Goal: Task Accomplishment & Management: Manage account settings

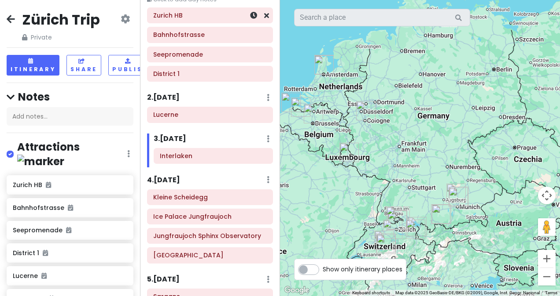
scroll to position [52, 0]
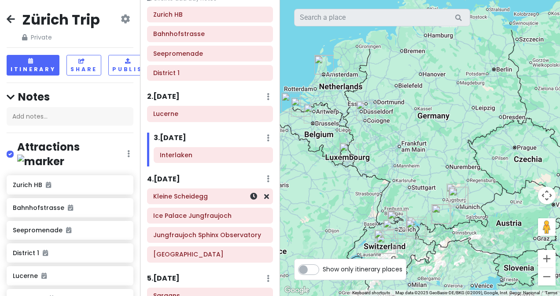
click at [192, 200] on div "Kleine Scheidegg" at bounding box center [209, 196] width 113 height 12
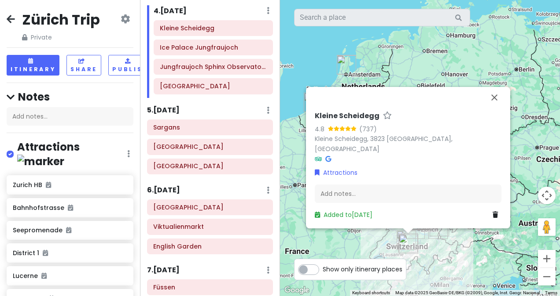
scroll to position [221, 0]
click at [488, 108] on button "Close" at bounding box center [493, 97] width 21 height 21
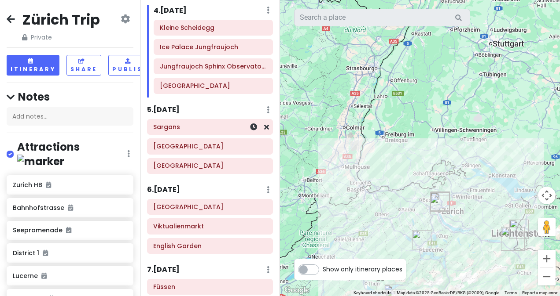
click at [200, 128] on h6 "Sargans" at bounding box center [209, 127] width 113 height 8
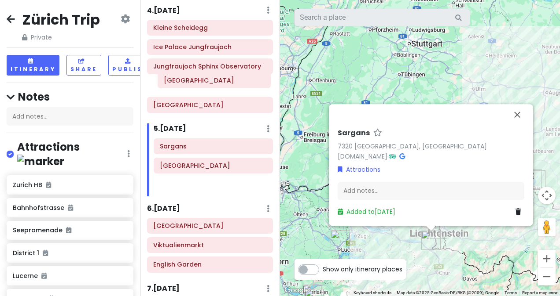
drag, startPoint x: 196, startPoint y: 143, endPoint x: 201, endPoint y: 80, distance: 63.1
click at [201, 80] on div "Itinerary × 1 . [DATE] Edit Day Notes Delete Day Click to add day notes [GEOGRA…" at bounding box center [210, 148] width 140 height 296
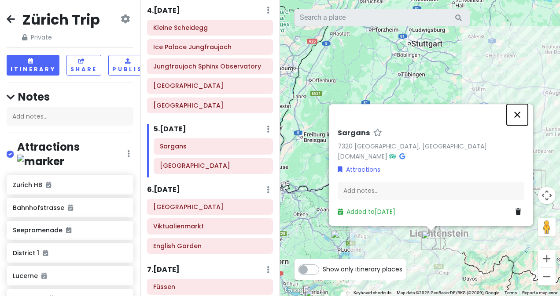
click at [517, 113] on button "Close" at bounding box center [516, 114] width 21 height 21
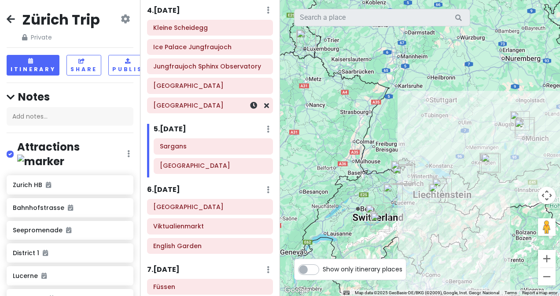
click at [213, 99] on div "[GEOGRAPHIC_DATA]" at bounding box center [209, 105] width 113 height 12
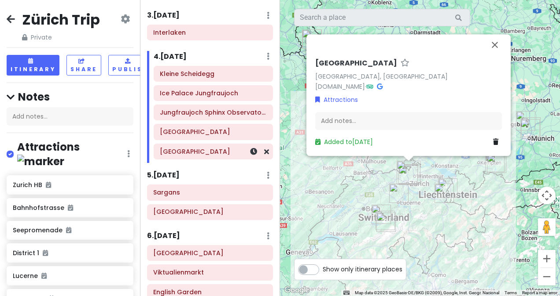
scroll to position [171, 0]
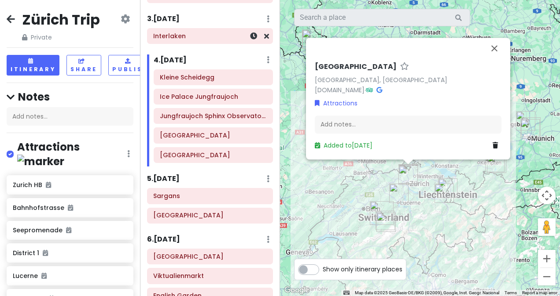
click at [209, 38] on h6 "Interlaken" at bounding box center [209, 36] width 113 height 8
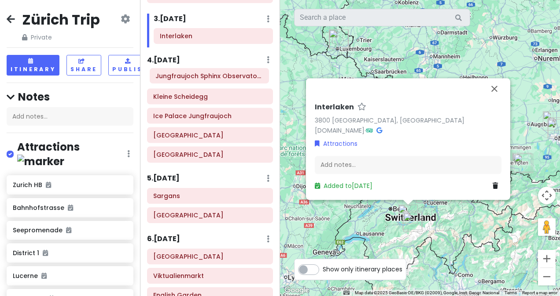
drag, startPoint x: 197, startPoint y: 113, endPoint x: 199, endPoint y: 76, distance: 37.9
click at [199, 76] on div "[GEOGRAPHIC_DATA] Jungfraujoch [GEOGRAPHIC_DATA] [GEOGRAPHIC_DATA] [GEOGRAPHIC_…" at bounding box center [209, 118] width 139 height 97
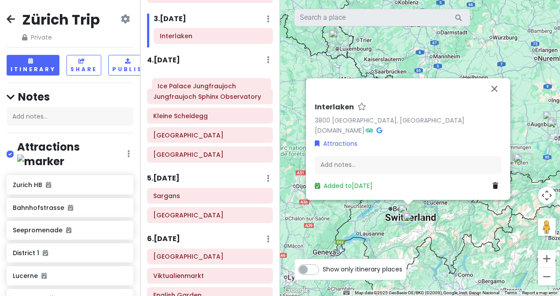
drag, startPoint x: 194, startPoint y: 112, endPoint x: 198, endPoint y: 84, distance: 28.1
click at [198, 84] on div "Jungfraujoch [GEOGRAPHIC_DATA] [GEOGRAPHIC_DATA] Jungfraujoch [GEOGRAPHIC_DATA]…" at bounding box center [209, 118] width 139 height 97
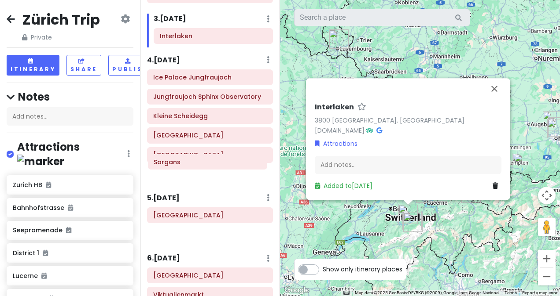
drag, startPoint x: 195, startPoint y: 195, endPoint x: 196, endPoint y: 165, distance: 30.4
click at [196, 165] on div "Itinerary × 1 . [DATE] Edit Day Notes Delete Day Click to add day notes [GEOGRA…" at bounding box center [210, 148] width 140 height 296
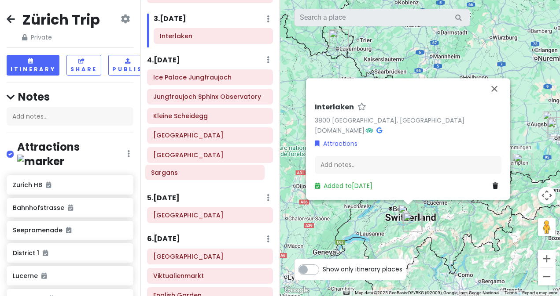
drag, startPoint x: 194, startPoint y: 157, endPoint x: 192, endPoint y: 177, distance: 19.4
click at [192, 177] on div "Ice Palace Jungfraujoch Jungfraujoch [GEOGRAPHIC_DATA] [GEOGRAPHIC_DATA] [GEOGR…" at bounding box center [209, 128] width 139 height 116
click at [192, 168] on div "Sargans" at bounding box center [209, 174] width 113 height 12
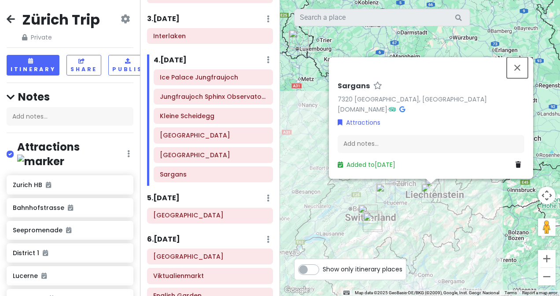
drag, startPoint x: 515, startPoint y: 65, endPoint x: 509, endPoint y: 69, distance: 7.3
click at [509, 69] on button "Close" at bounding box center [516, 67] width 21 height 21
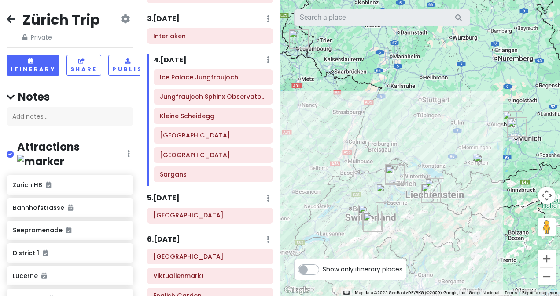
click at [509, 69] on div at bounding box center [420, 148] width 280 height 296
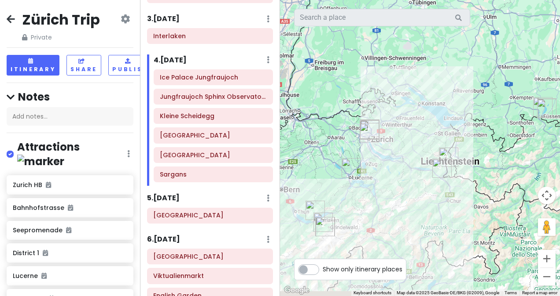
drag, startPoint x: 444, startPoint y: 172, endPoint x: 471, endPoint y: 112, distance: 65.6
click at [471, 112] on div at bounding box center [420, 148] width 280 height 296
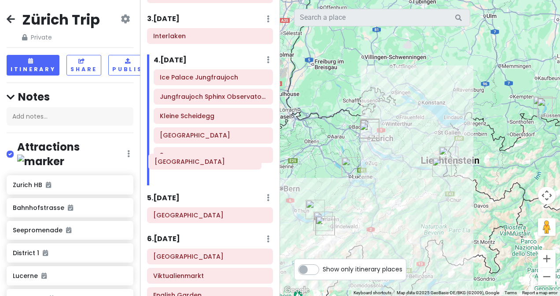
drag, startPoint x: 227, startPoint y: 133, endPoint x: 221, endPoint y: 161, distance: 27.8
click at [221, 161] on div "Ice Palace Jungfraujoch Jungfraujoch [GEOGRAPHIC_DATA] [GEOGRAPHIC_DATA] [GEOGR…" at bounding box center [213, 128] width 132 height 116
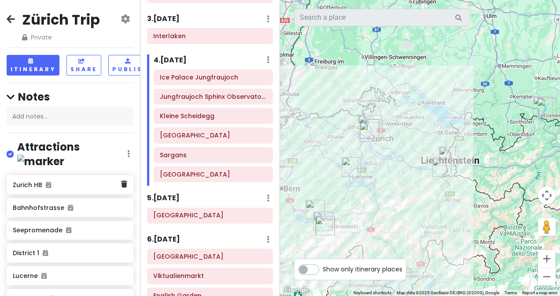
scroll to position [0, 13]
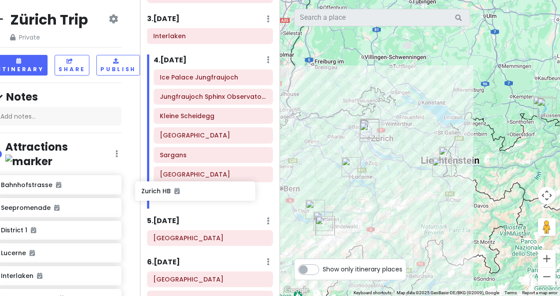
drag, startPoint x: 84, startPoint y: 172, endPoint x: 216, endPoint y: 188, distance: 132.6
click at [216, 188] on div "Zürich Trip Private Change Dates Make a Copy Delete Trip Go Pro ⚡️ Give Feedbac…" at bounding box center [280, 148] width 560 height 296
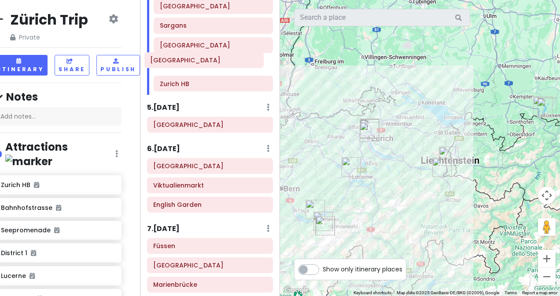
scroll to position [280, 0]
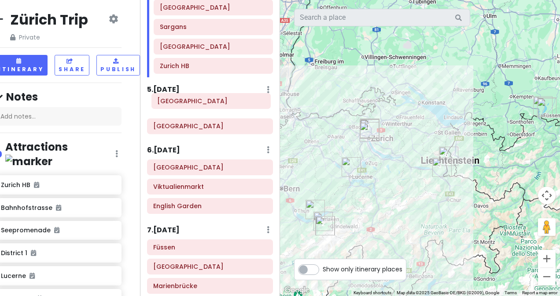
drag, startPoint x: 184, startPoint y: 270, endPoint x: 188, endPoint y: 104, distance: 165.9
click at [188, 104] on div "Itinerary × 1 . [DATE] Edit Day Notes Delete Day Click to add day notes Bahnhof…" at bounding box center [210, 148] width 140 height 296
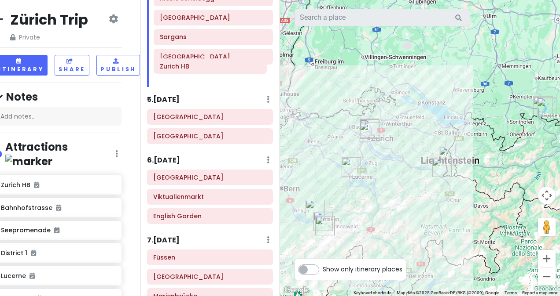
drag, startPoint x: 183, startPoint y: 70, endPoint x: 184, endPoint y: 75, distance: 4.9
click at [184, 75] on div "Ice Palace Jungfraujoch Jungfraujoch [GEOGRAPHIC_DATA] [GEOGRAPHIC_DATA] [GEOGR…" at bounding box center [213, 19] width 132 height 135
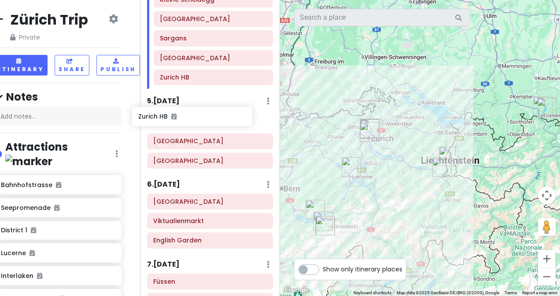
drag, startPoint x: 49, startPoint y: 172, endPoint x: 187, endPoint y: 121, distance: 147.7
click at [187, 121] on div "Zürich Trip Private Change Dates Make a Copy Delete Trip Go Pro ⚡️ Give Feedbac…" at bounding box center [280, 148] width 560 height 296
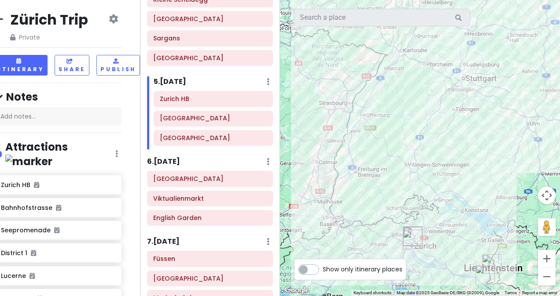
drag, startPoint x: 334, startPoint y: 136, endPoint x: 378, endPoint y: 255, distance: 126.1
click at [378, 255] on div at bounding box center [420, 148] width 280 height 296
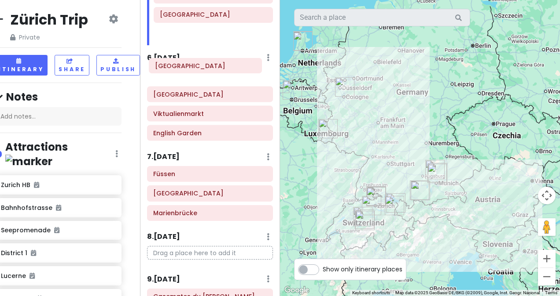
scroll to position [370, 0]
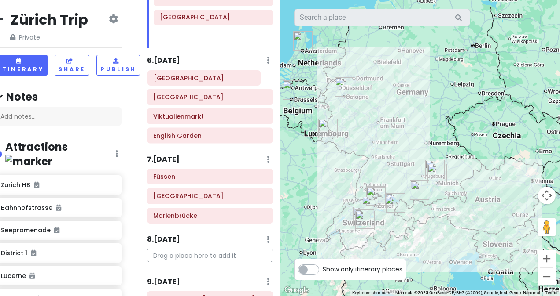
drag, startPoint x: 198, startPoint y: 15, endPoint x: 192, endPoint y: 81, distance: 67.1
click at [192, 81] on div "Itinerary × 1 . [DATE] Edit Day Notes Delete Day Click to add day notes Bahnhof…" at bounding box center [210, 148] width 140 height 296
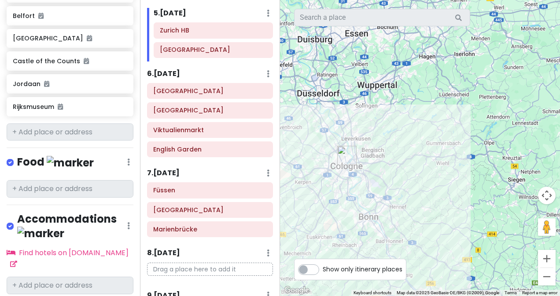
scroll to position [787, 0]
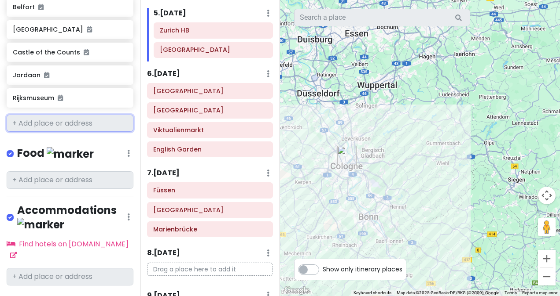
click at [39, 115] on input "text" at bounding box center [70, 124] width 127 height 18
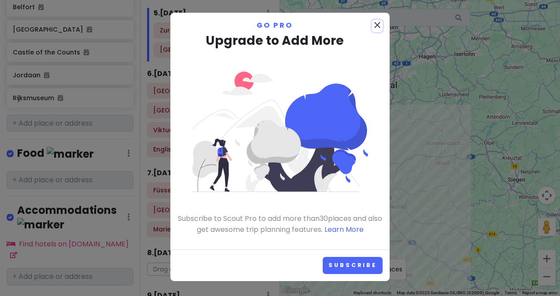
click at [376, 30] on icon "close" at bounding box center [377, 25] width 11 height 11
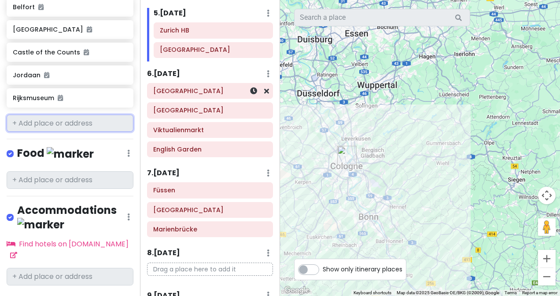
click at [259, 93] on div at bounding box center [253, 91] width 29 height 15
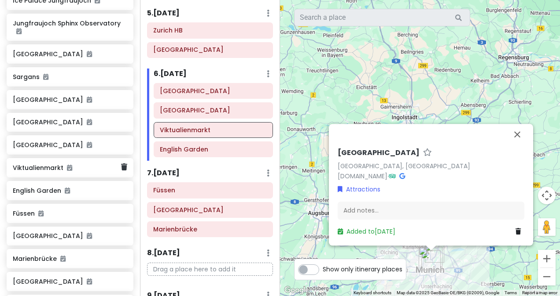
scroll to position [330, 0]
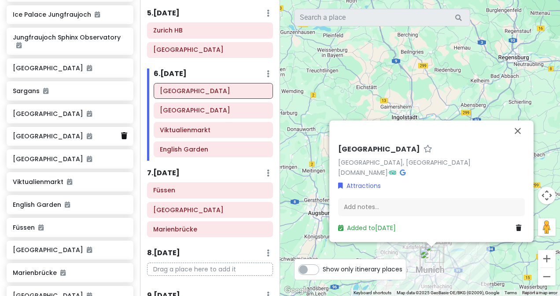
click at [121, 132] on icon at bounding box center [124, 135] width 6 height 7
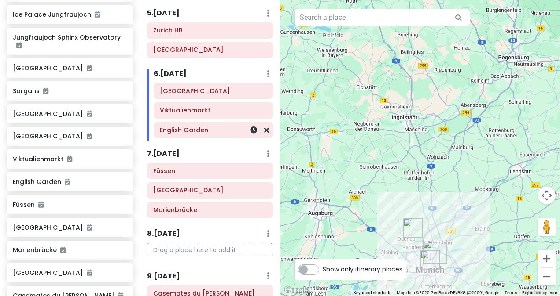
click at [184, 126] on h6 "English Garden" at bounding box center [213, 130] width 107 height 8
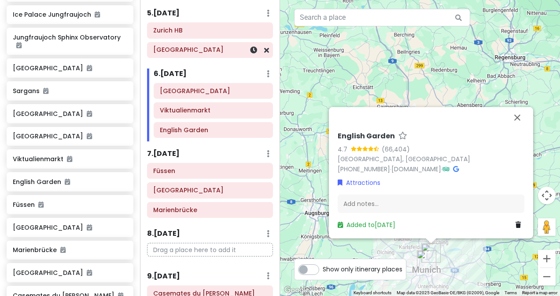
click at [209, 49] on h6 "[GEOGRAPHIC_DATA]" at bounding box center [209, 50] width 113 height 8
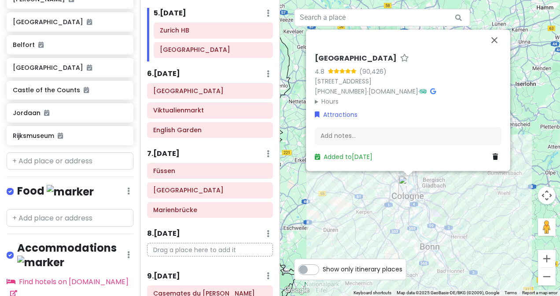
scroll to position [726, 0]
click at [49, 153] on input "text" at bounding box center [70, 162] width 127 height 18
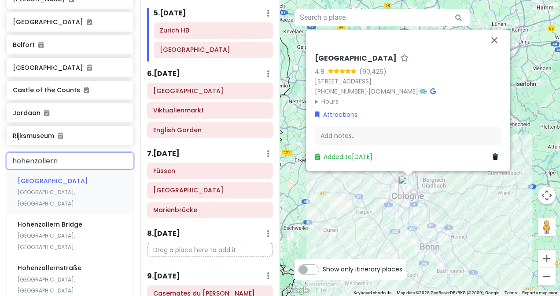
type input "hohenzollern b"
click at [67, 177] on span "Hohenzollern Bridge" at bounding box center [50, 181] width 65 height 9
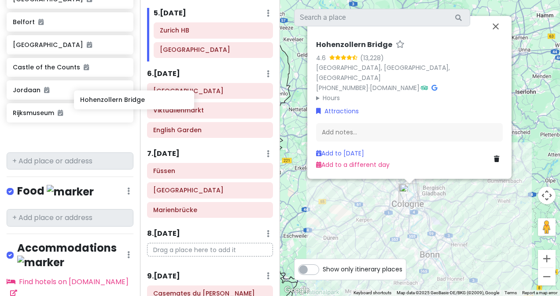
scroll to position [749, 13]
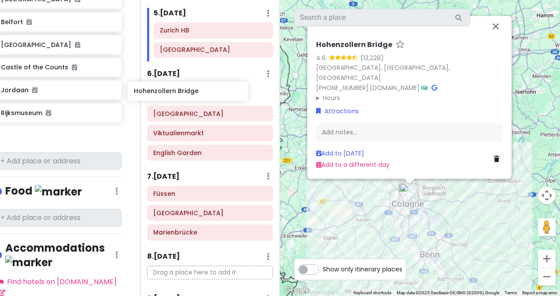
drag, startPoint x: 63, startPoint y: 122, endPoint x: 188, endPoint y: 93, distance: 128.7
click at [188, 93] on div "Zürich Trip Private Change Dates Make a Copy Delete Trip Go Pro ⚡️ Give Feedbac…" at bounding box center [280, 148] width 560 height 296
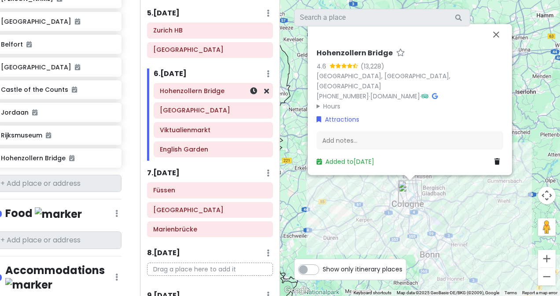
scroll to position [726, 13]
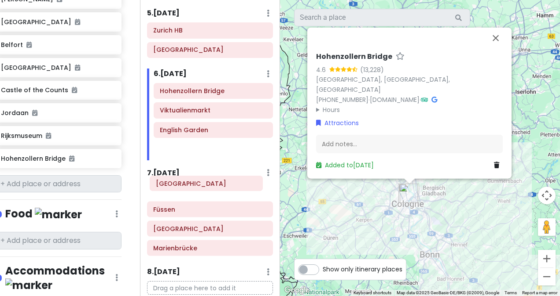
drag, startPoint x: 186, startPoint y: 106, endPoint x: 182, endPoint y: 192, distance: 85.9
click at [182, 192] on div "Itinerary × 1 . [DATE] Edit Day Notes Delete Day Click to add day notes Bahnhof…" at bounding box center [210, 148] width 140 height 296
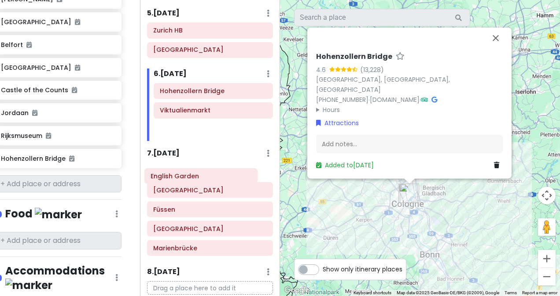
drag, startPoint x: 192, startPoint y: 133, endPoint x: 183, endPoint y: 184, distance: 51.8
click at [183, 184] on div "Itinerary × 1 . [DATE] Edit Day Notes Delete Day Click to add day notes Bahnhof…" at bounding box center [210, 148] width 140 height 296
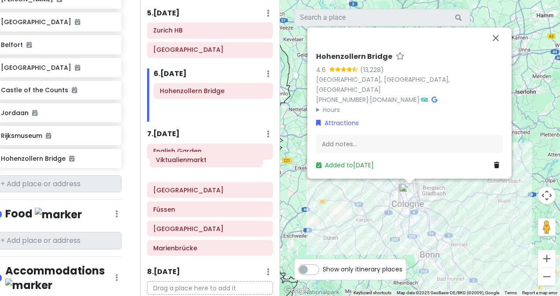
drag, startPoint x: 191, startPoint y: 111, endPoint x: 188, endPoint y: 165, distance: 53.8
click at [188, 165] on div "Itinerary × 1 . [DATE] Edit Day Notes Delete Day Click to add day notes Bahnhof…" at bounding box center [210, 148] width 140 height 296
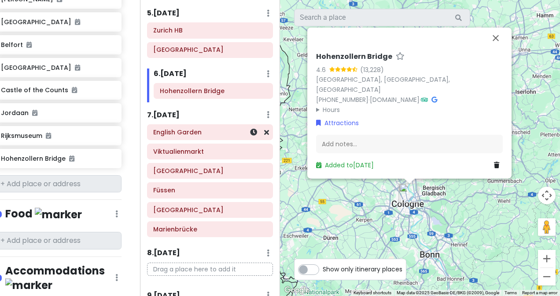
click at [187, 128] on h6 "English Garden" at bounding box center [209, 132] width 113 height 8
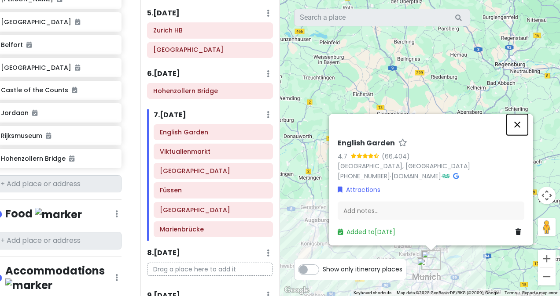
click at [515, 125] on button "Close" at bounding box center [516, 124] width 21 height 21
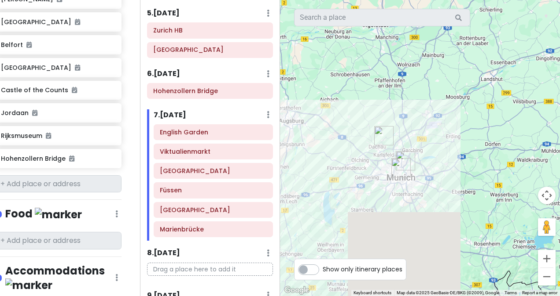
drag, startPoint x: 362, startPoint y: 162, endPoint x: 336, endPoint y: 56, distance: 109.4
click at [336, 56] on div at bounding box center [420, 148] width 280 height 296
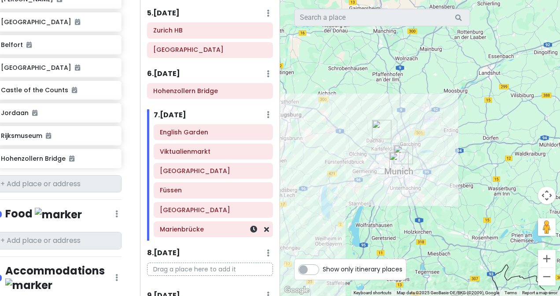
click at [225, 226] on h6 "Marienbrücke" at bounding box center [213, 230] width 107 height 8
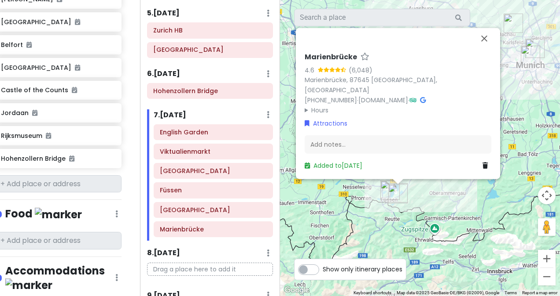
drag, startPoint x: 434, startPoint y: 257, endPoint x: 418, endPoint y: 175, distance: 83.8
click at [418, 175] on div "Marienbrücke 4.6 (6,048) [GEOGRAPHIC_DATA], 87645 [GEOGRAPHIC_DATA], [GEOGRAPHI…" at bounding box center [420, 148] width 280 height 296
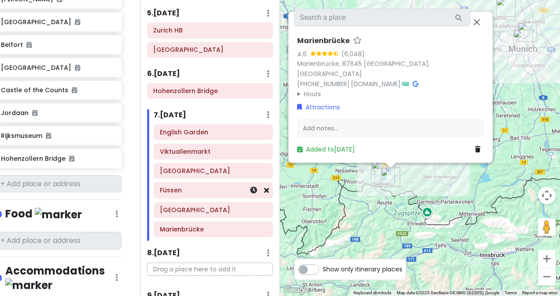
click at [264, 187] on icon at bounding box center [266, 190] width 5 height 7
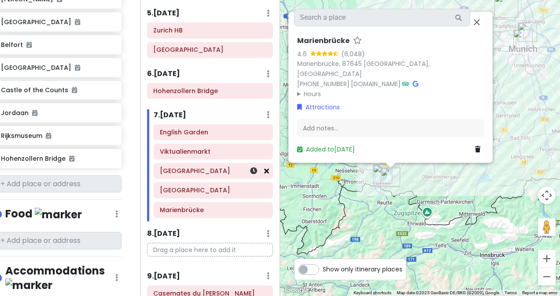
click at [264, 168] on icon at bounding box center [266, 171] width 5 height 7
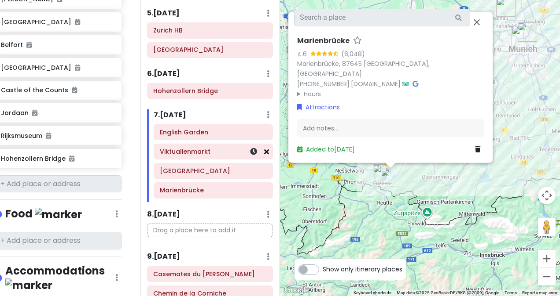
click at [264, 151] on link at bounding box center [266, 152] width 5 height 10
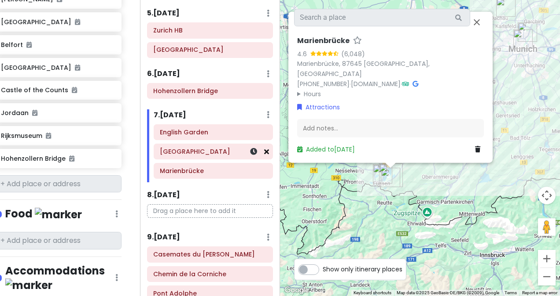
click at [264, 149] on icon at bounding box center [266, 151] width 5 height 7
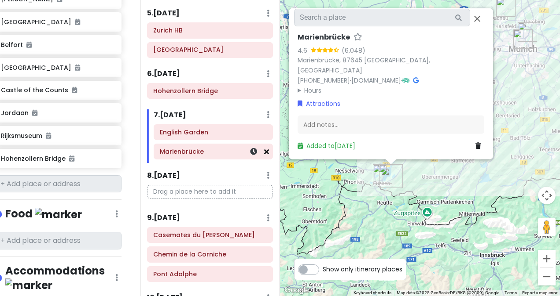
click at [264, 148] on icon at bounding box center [266, 151] width 5 height 7
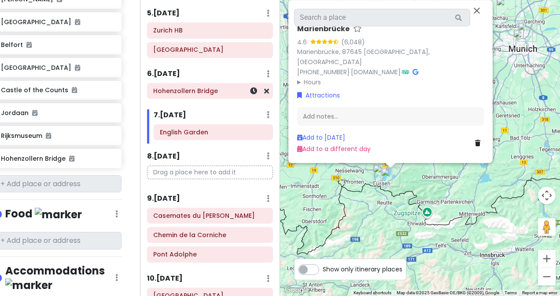
click at [217, 87] on h6 "Hohenzollern Bridge" at bounding box center [209, 91] width 113 height 8
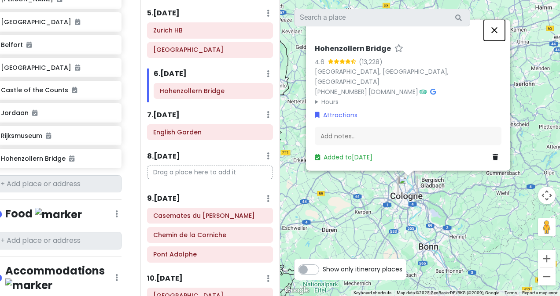
click at [496, 41] on button "Close" at bounding box center [493, 30] width 21 height 21
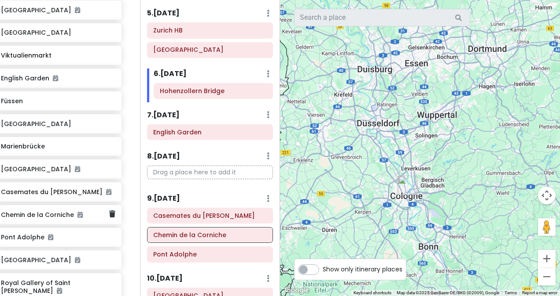
scroll to position [432, 13]
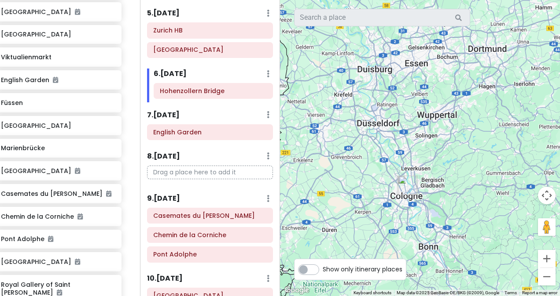
click at [184, 168] on p "Drag a place here to add it" at bounding box center [210, 173] width 126 height 14
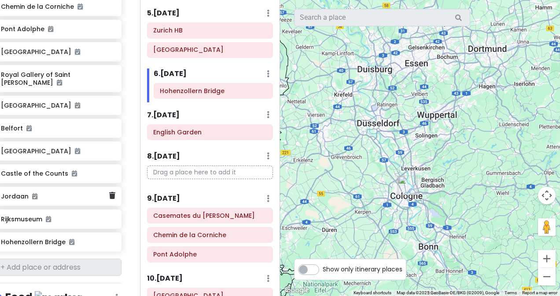
scroll to position [655, 13]
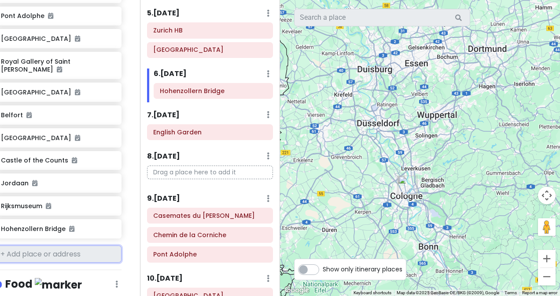
click at [65, 246] on input "text" at bounding box center [58, 255] width 127 height 18
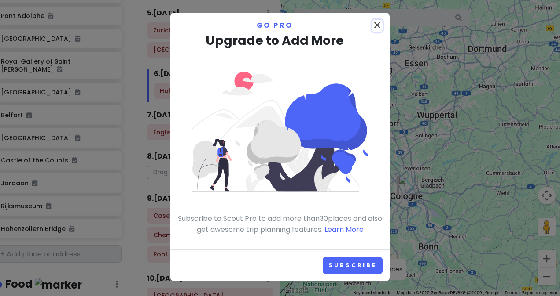
click at [380, 31] on button "close" at bounding box center [377, 26] width 11 height 12
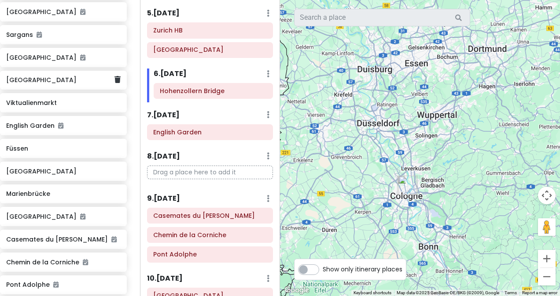
scroll to position [386, 7]
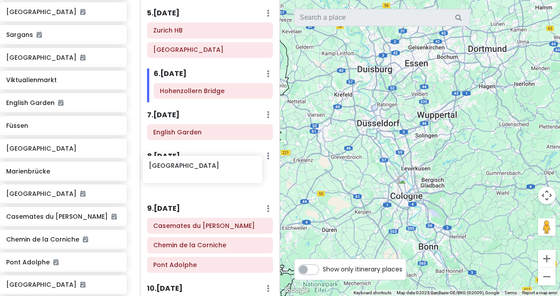
drag, startPoint x: 77, startPoint y: 73, endPoint x: 219, endPoint y: 174, distance: 174.8
click at [219, 174] on div "Zürich Trip Private Change Dates Make a Copy Delete Trip Go Pro ⚡️ Give Feedbac…" at bounding box center [280, 148] width 560 height 296
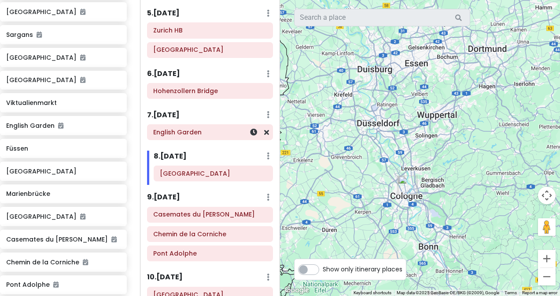
click at [204, 128] on h6 "English Garden" at bounding box center [209, 132] width 113 height 8
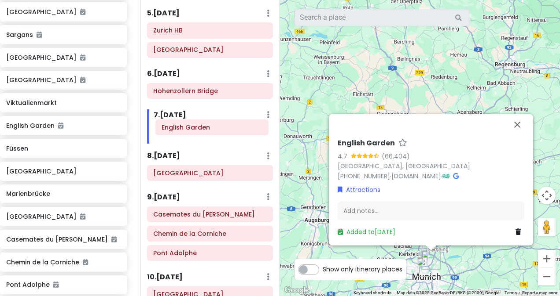
click at [187, 129] on div "English Garden" at bounding box center [213, 133] width 132 height 19
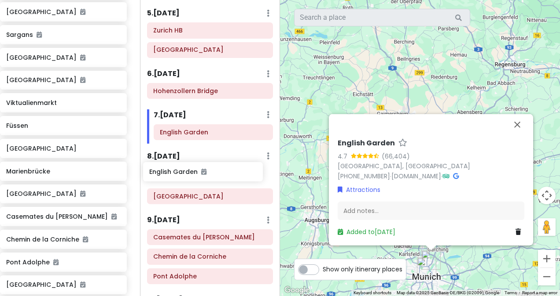
drag, startPoint x: 81, startPoint y: 121, endPoint x: 225, endPoint y: 174, distance: 152.8
click at [225, 174] on div "Zürich Trip Private Change Dates Make a Copy Delete Trip Go Pro ⚡️ Give Feedbac…" at bounding box center [280, 148] width 560 height 296
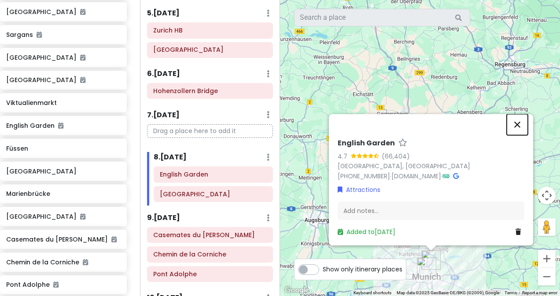
click at [516, 124] on button "Close" at bounding box center [516, 124] width 21 height 21
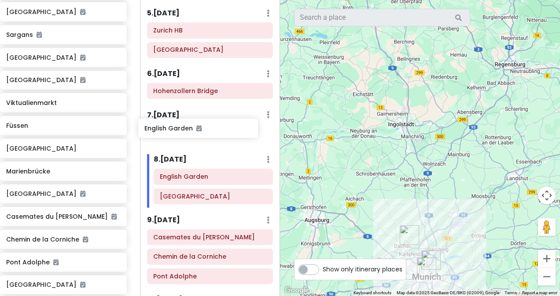
drag, startPoint x: 82, startPoint y: 121, endPoint x: 223, endPoint y: 133, distance: 141.2
click at [223, 133] on div "Zürich Trip Private Change Dates Make a Copy Delete Trip Go Pro ⚡️ Give Feedbac…" at bounding box center [280, 148] width 560 height 296
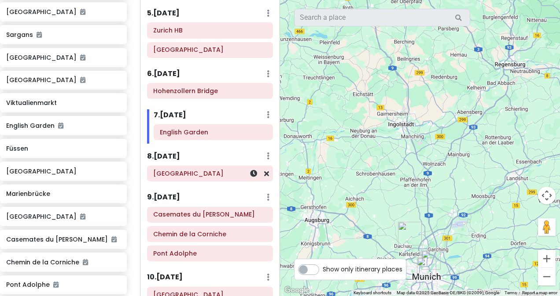
click at [206, 170] on h6 "[GEOGRAPHIC_DATA]" at bounding box center [209, 174] width 113 height 8
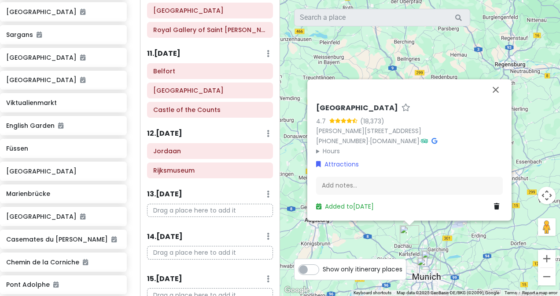
scroll to position [587, 0]
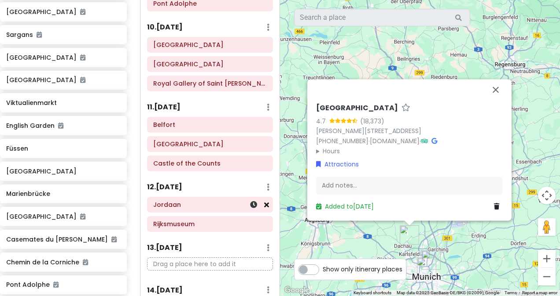
click at [264, 201] on icon at bounding box center [266, 204] width 5 height 7
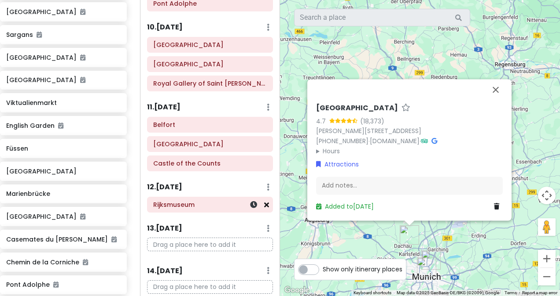
click at [264, 201] on icon at bounding box center [266, 204] width 5 height 7
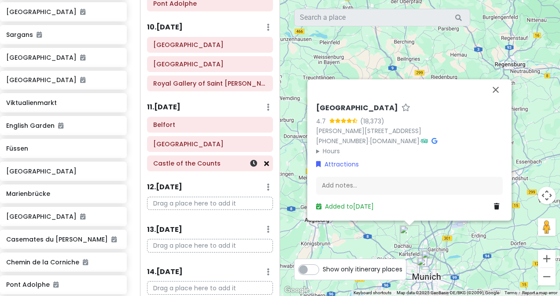
click at [264, 160] on icon at bounding box center [266, 163] width 5 height 7
click at [264, 141] on icon at bounding box center [266, 144] width 5 height 7
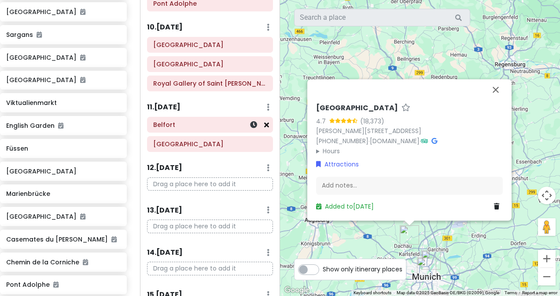
click at [264, 121] on icon at bounding box center [266, 124] width 5 height 7
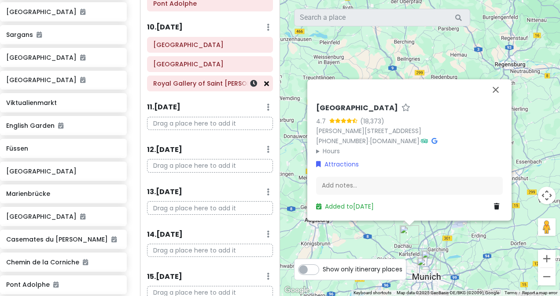
click at [264, 80] on icon at bounding box center [266, 83] width 5 height 7
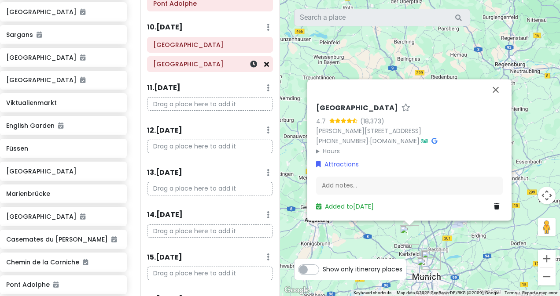
click at [264, 61] on icon at bounding box center [266, 64] width 5 height 7
click at [264, 41] on icon at bounding box center [266, 44] width 5 height 7
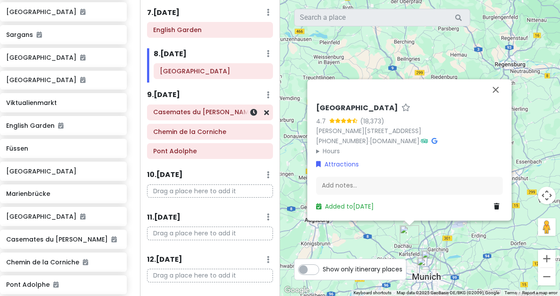
scroll to position [437, 0]
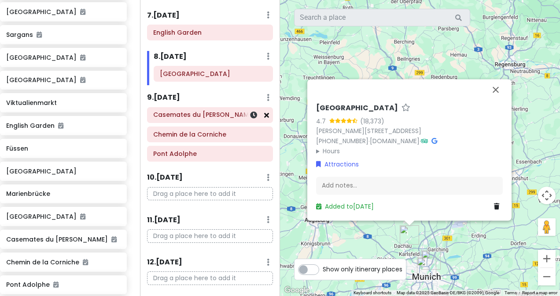
click at [264, 113] on icon at bounding box center [266, 115] width 5 height 7
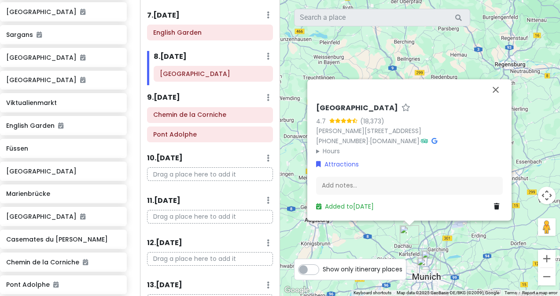
click at [260, 111] on h6 "Chemin de la Corniche" at bounding box center [209, 115] width 113 height 8
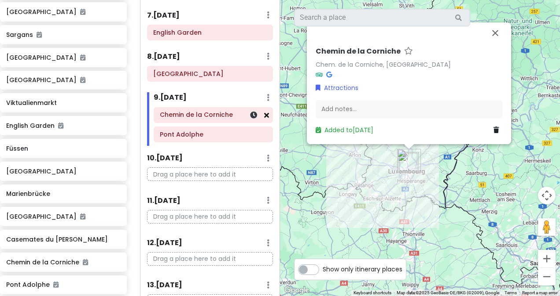
click at [264, 112] on icon at bounding box center [266, 115] width 5 height 7
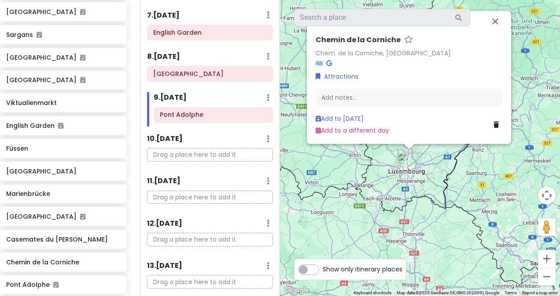
click at [259, 112] on h6 "Pont Adolphe" at bounding box center [213, 115] width 107 height 8
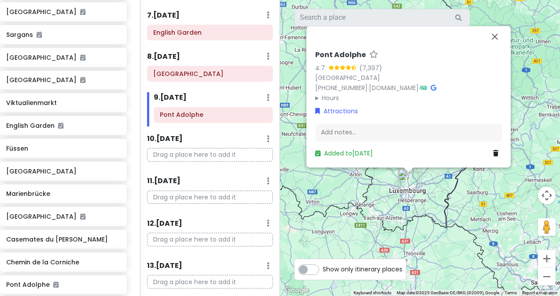
click at [258, 111] on h6 "Pont Adolphe" at bounding box center [213, 115] width 107 height 8
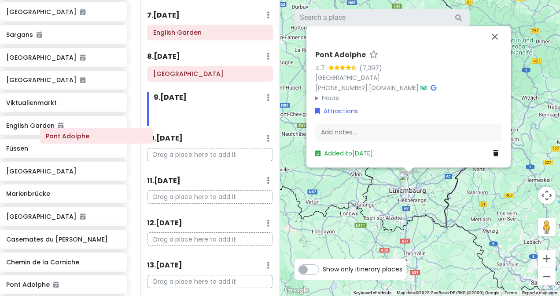
drag, startPoint x: 192, startPoint y: 110, endPoint x: 78, endPoint y: 136, distance: 116.9
click at [78, 136] on div "Zürich Trip Private Change Dates Make a Copy Delete Trip Go Pro ⚡️ Give Feedbac…" at bounding box center [280, 148] width 560 height 296
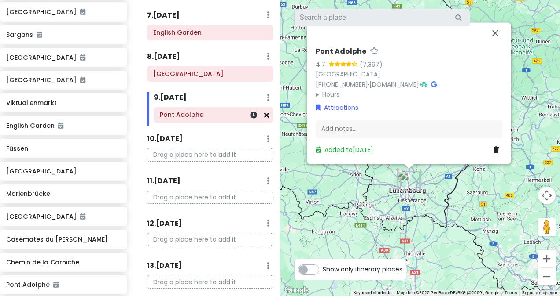
click at [264, 113] on icon at bounding box center [266, 115] width 5 height 7
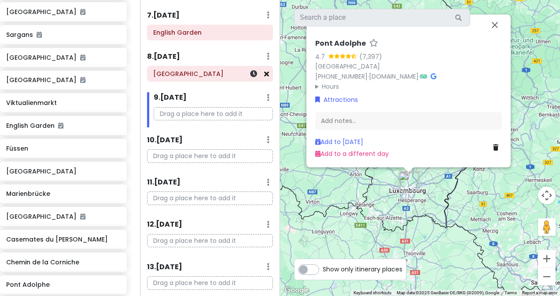
click at [264, 70] on icon at bounding box center [266, 73] width 5 height 7
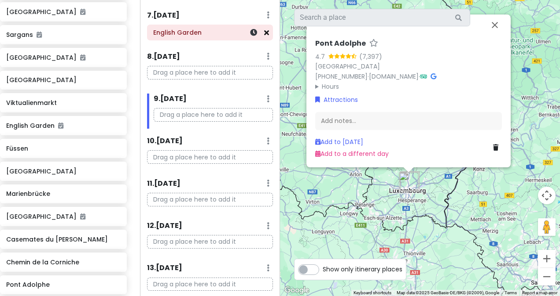
click at [264, 29] on icon at bounding box center [266, 32] width 5 height 7
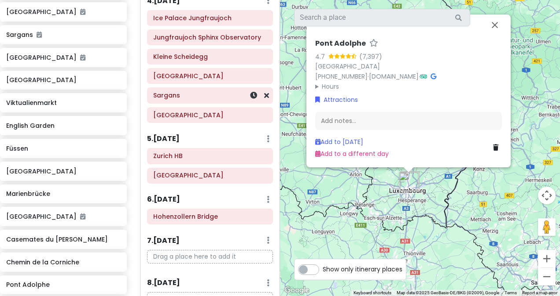
scroll to position [211, 0]
click at [264, 155] on icon at bounding box center [266, 156] width 5 height 7
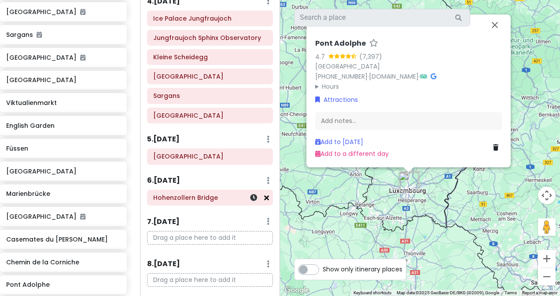
click at [264, 197] on icon at bounding box center [266, 197] width 5 height 7
click at [264, 153] on icon at bounding box center [266, 156] width 5 height 7
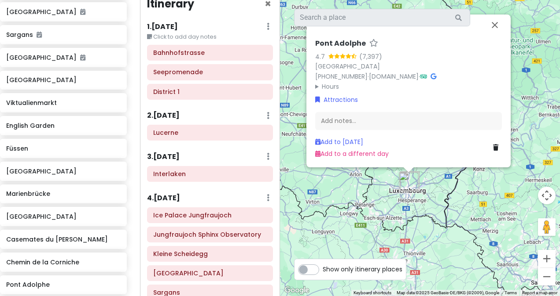
scroll to position [0, 0]
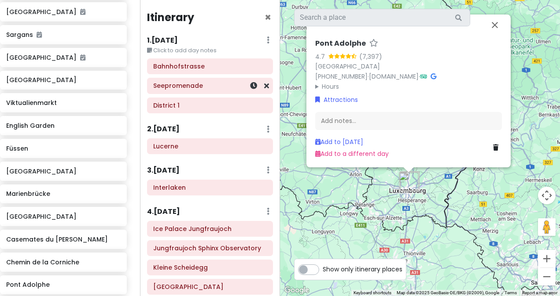
click at [216, 89] on h6 "Seepromenade" at bounding box center [209, 86] width 113 height 8
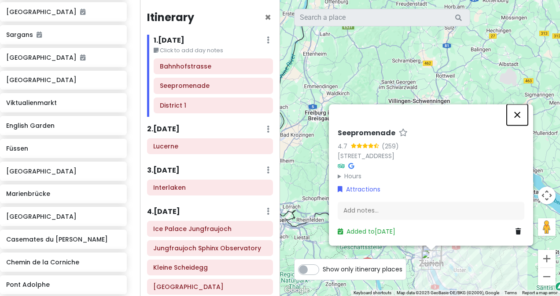
click at [517, 115] on button "Close" at bounding box center [516, 114] width 21 height 21
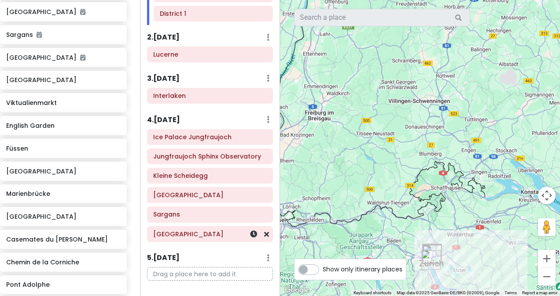
scroll to position [95, 0]
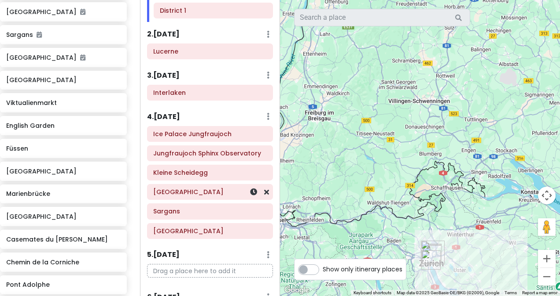
click at [200, 190] on h6 "[GEOGRAPHIC_DATA]" at bounding box center [209, 192] width 113 height 8
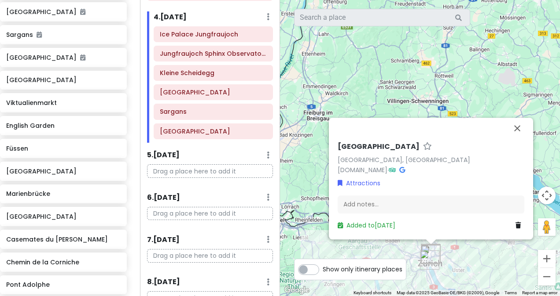
scroll to position [198, 0]
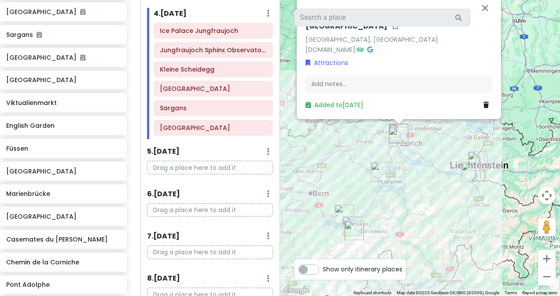
drag, startPoint x: 430, startPoint y: 213, endPoint x: 415, endPoint y: 172, distance: 43.1
click at [415, 172] on div "[GEOGRAPHIC_DATA] [GEOGRAPHIC_DATA], [GEOGRAPHIC_DATA] [DOMAIN_NAME] · Attracti…" at bounding box center [420, 148] width 280 height 296
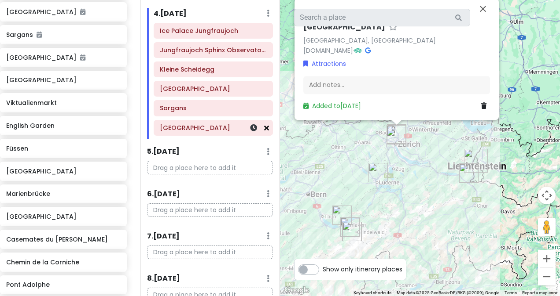
click at [264, 128] on icon at bounding box center [266, 127] width 5 height 7
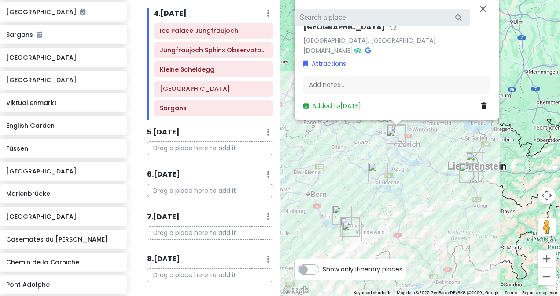
click at [472, 158] on img "Vaduz Castle" at bounding box center [474, 162] width 19 height 19
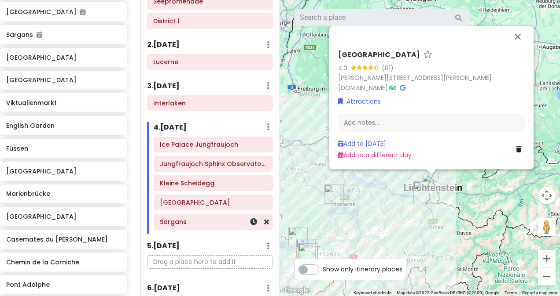
scroll to position [84, 0]
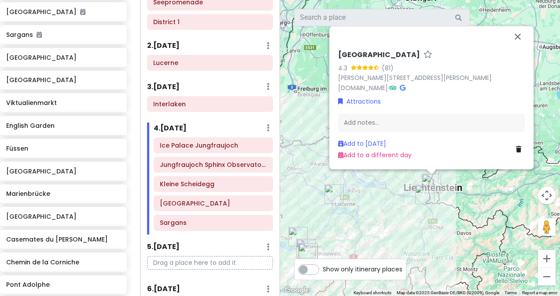
click at [471, 194] on div "[GEOGRAPHIC_DATA] 4.3 (81) [PERSON_NAME][STREET_ADDRESS][PERSON_NAME] [DOMAIN_N…" at bounding box center [420, 148] width 280 height 296
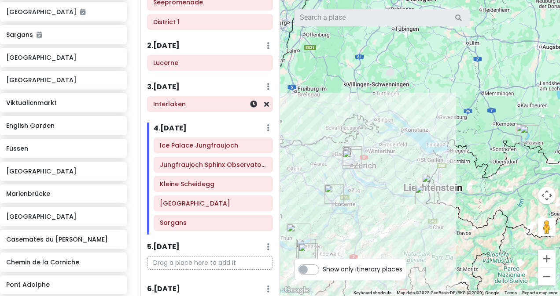
click at [210, 103] on h6 "Interlaken" at bounding box center [209, 104] width 113 height 8
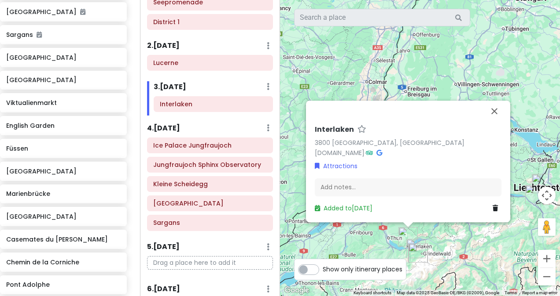
click at [205, 171] on div "Ice Palace Jungfraujoch Jungfraujoch [GEOGRAPHIC_DATA] [GEOGRAPHIC_DATA] [GEOGR…" at bounding box center [209, 186] width 139 height 97
click at [185, 196] on div "[GEOGRAPHIC_DATA]" at bounding box center [209, 203] width 125 height 15
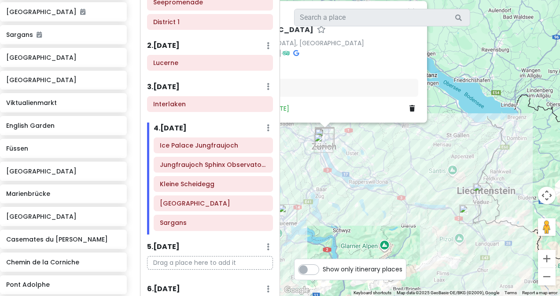
drag, startPoint x: 477, startPoint y: 187, endPoint x: 450, endPoint y: 175, distance: 29.3
click at [450, 175] on div "[GEOGRAPHIC_DATA] [GEOGRAPHIC_DATA], [GEOGRAPHIC_DATA] [DOMAIN_NAME] · Attracti…" at bounding box center [420, 148] width 280 height 296
click at [483, 190] on img "Vaduz Castle" at bounding box center [481, 192] width 19 height 19
click at [483, 190] on div "To navigate, press the arrow keys. [GEOGRAPHIC_DATA] [GEOGRAPHIC_DATA], [GEOGRA…" at bounding box center [420, 148] width 280 height 296
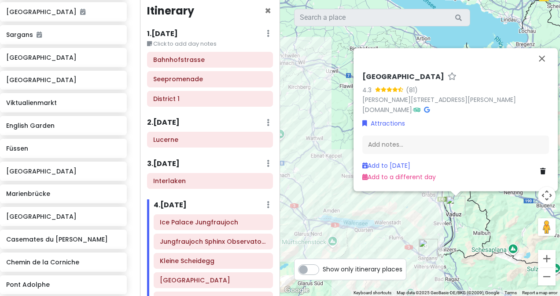
scroll to position [0, 0]
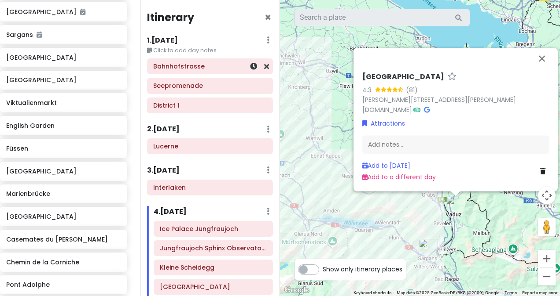
click at [201, 68] on h6 "Bahnhofstrasse" at bounding box center [209, 66] width 113 height 8
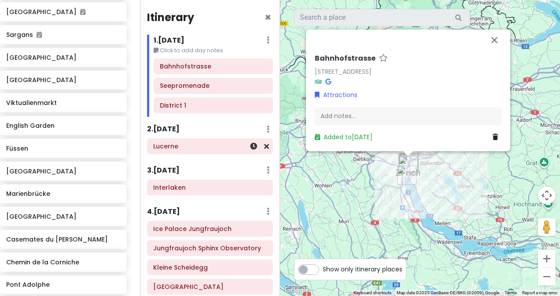
click at [212, 148] on h6 "Lucerne" at bounding box center [209, 147] width 113 height 8
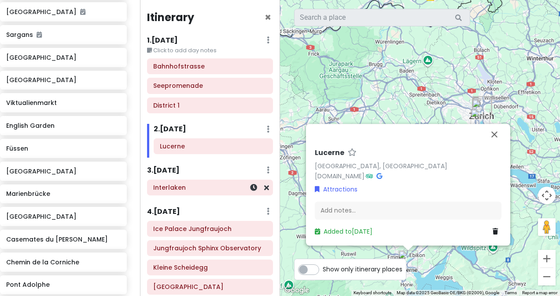
click at [209, 186] on h6 "Interlaken" at bounding box center [209, 188] width 113 height 8
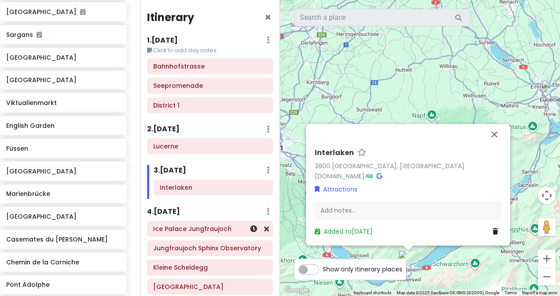
click at [207, 223] on div "Ice Palace Jungfraujoch" at bounding box center [209, 229] width 113 height 12
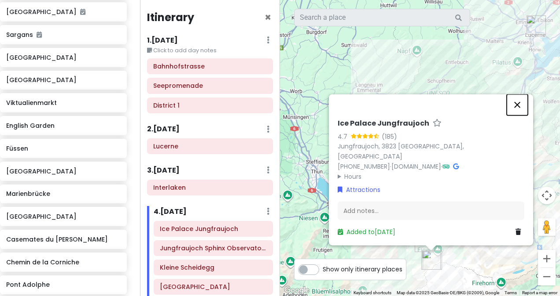
click at [516, 115] on button "Close" at bounding box center [516, 105] width 21 height 21
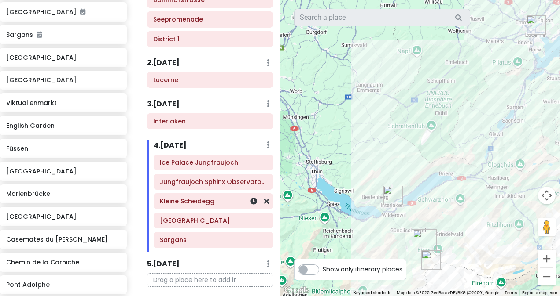
scroll to position [67, 0]
click at [212, 224] on div "[GEOGRAPHIC_DATA]" at bounding box center [213, 220] width 107 height 12
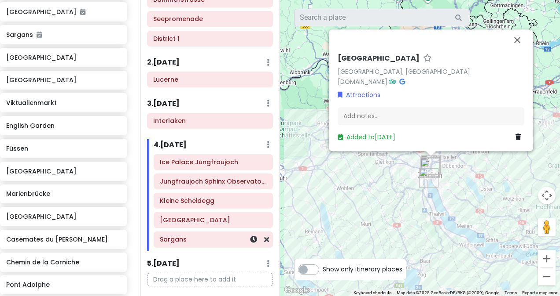
click at [210, 238] on h6 "Sargans" at bounding box center [213, 240] width 107 height 8
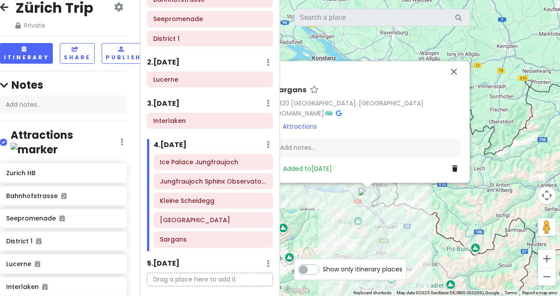
scroll to position [0, 7]
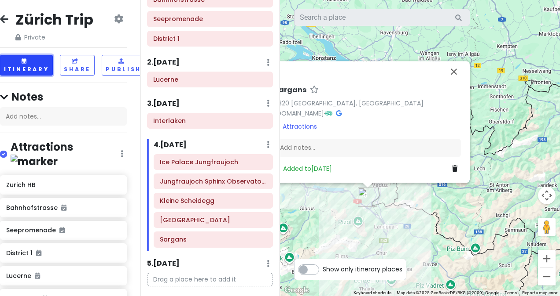
click at [29, 72] on button "Itinerary" at bounding box center [26, 65] width 53 height 21
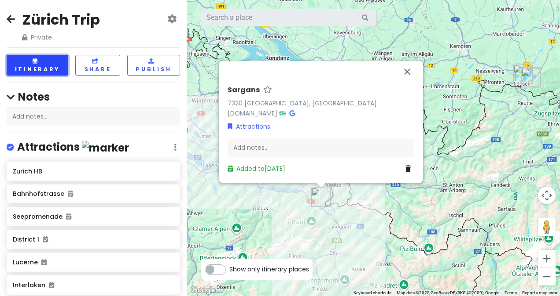
click at [33, 66] on button "Itinerary" at bounding box center [38, 65] width 62 height 21
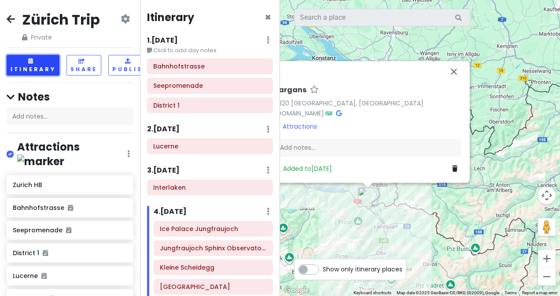
click at [41, 63] on button "Itinerary" at bounding box center [33, 65] width 53 height 21
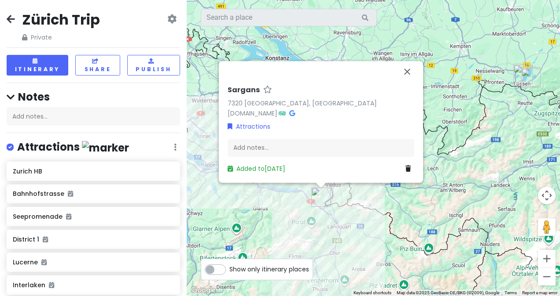
click at [11, 21] on icon at bounding box center [11, 18] width 8 height 7
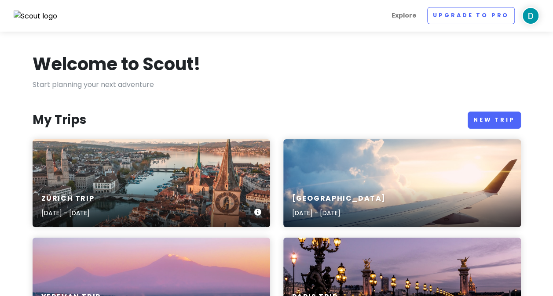
click at [181, 172] on div "Zürich Trip [DATE] - [DATE]" at bounding box center [152, 183] width 238 height 88
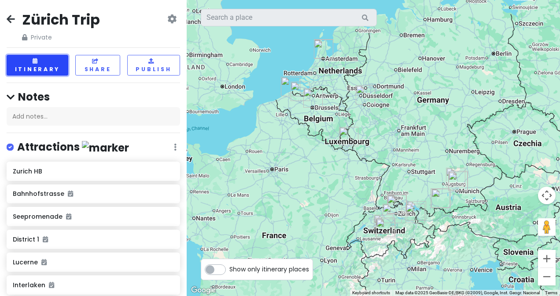
click at [44, 60] on button "Itinerary" at bounding box center [38, 65] width 62 height 21
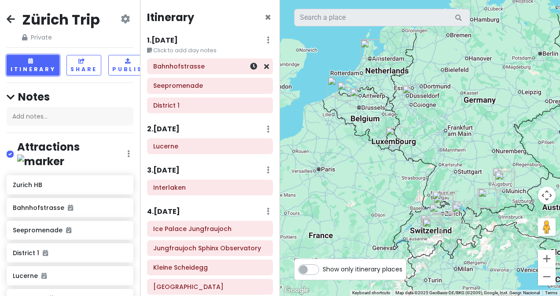
click at [214, 69] on h6 "Bahnhofstrasse" at bounding box center [209, 66] width 113 height 8
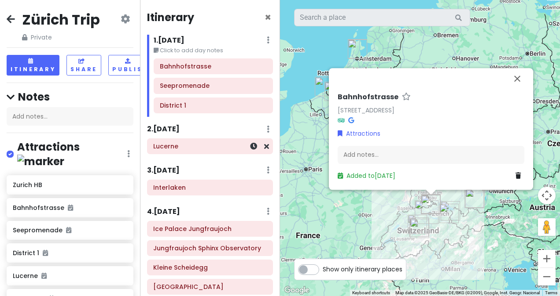
click at [203, 146] on h6 "Lucerne" at bounding box center [209, 147] width 113 height 8
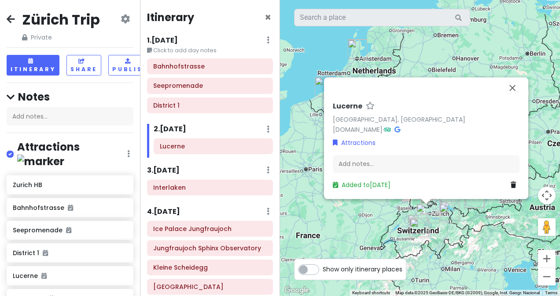
click at [203, 178] on div "3 . [DATE] Add Day Notes Delete Day" at bounding box center [210, 172] width 126 height 15
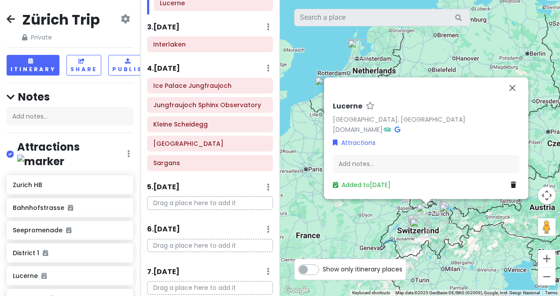
scroll to position [143, 0]
click at [196, 89] on div "Ice Palace Jungfraujoch" at bounding box center [209, 86] width 113 height 12
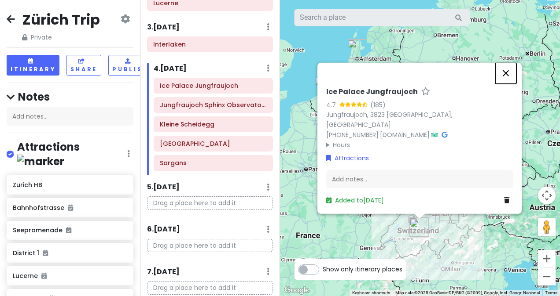
click at [506, 84] on button "Close" at bounding box center [505, 73] width 21 height 21
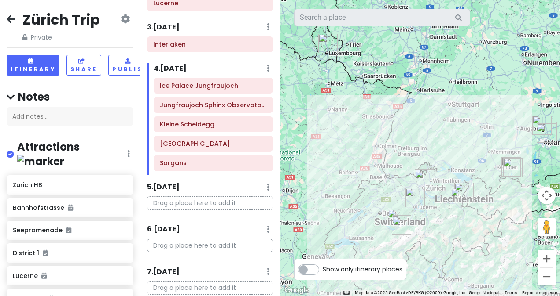
click at [322, 272] on label "Show only itinerary places" at bounding box center [362, 268] width 80 height 11
click at [322, 268] on input "Show only itinerary places" at bounding box center [325, 266] width 6 height 6
checkbox input "true"
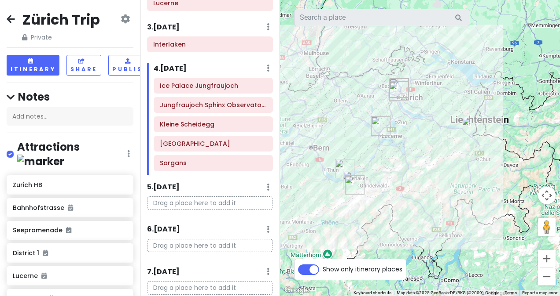
drag, startPoint x: 440, startPoint y: 179, endPoint x: 431, endPoint y: 77, distance: 102.0
click at [431, 77] on div at bounding box center [420, 148] width 280 height 296
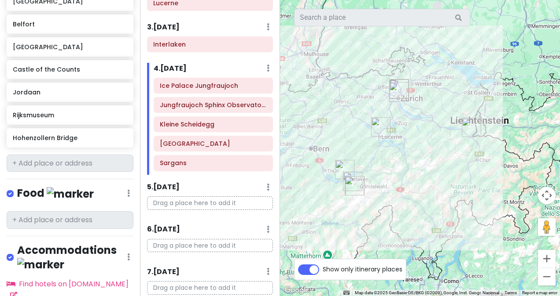
scroll to position [747, 0]
click at [121, 88] on icon at bounding box center [124, 91] width 6 height 7
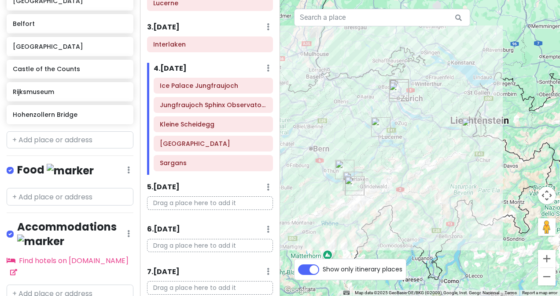
scroll to position [724, 0]
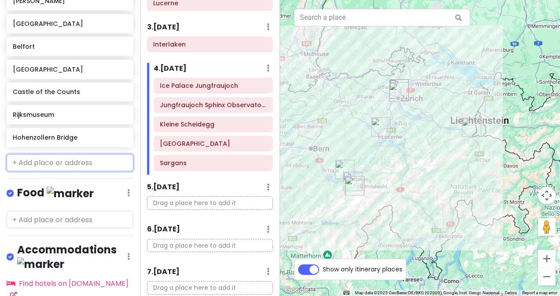
click at [80, 154] on input "text" at bounding box center [70, 163] width 127 height 18
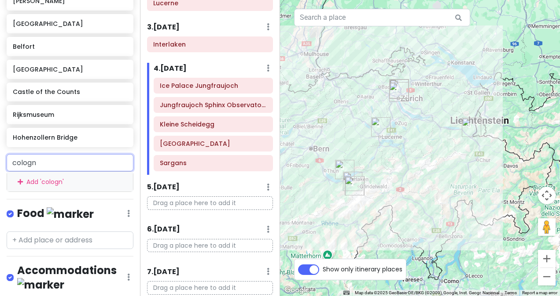
type input "[GEOGRAPHIC_DATA]"
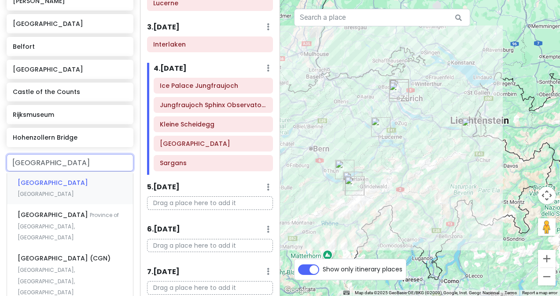
click at [71, 172] on div "[GEOGRAPHIC_DATA] [GEOGRAPHIC_DATA]" at bounding box center [70, 188] width 126 height 33
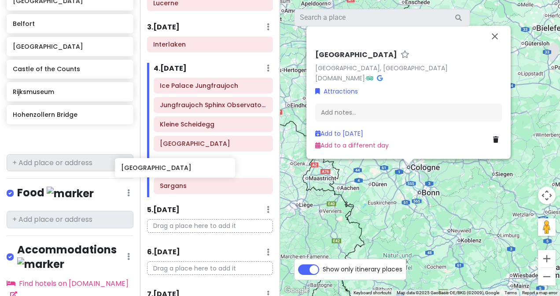
scroll to position [747, 13]
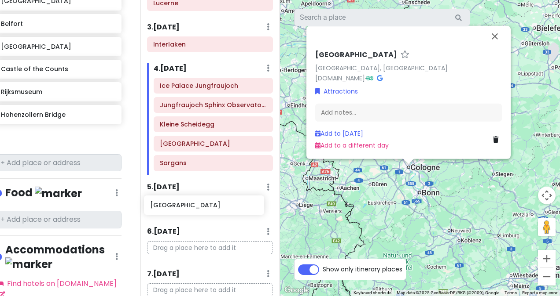
drag, startPoint x: 48, startPoint y: 122, endPoint x: 187, endPoint y: 204, distance: 160.5
click at [187, 204] on div "Zürich Trip Private Change Dates Make a Copy Delete Trip Go Pro ⚡️ Give Feedbac…" at bounding box center [280, 148] width 560 height 296
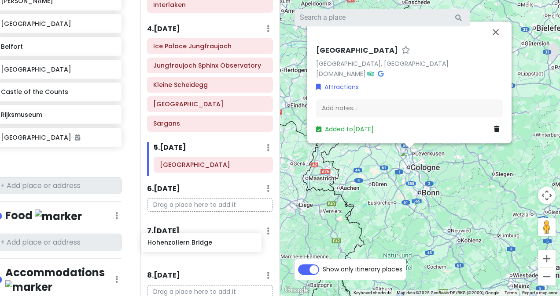
scroll to position [188, 0]
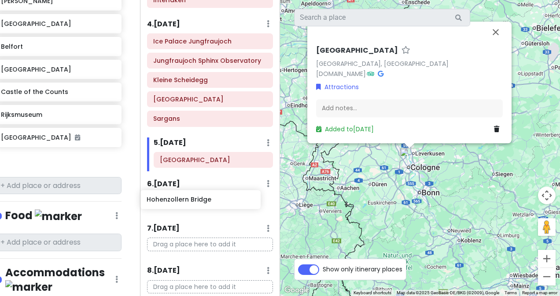
drag, startPoint x: 63, startPoint y: 123, endPoint x: 210, endPoint y: 201, distance: 166.1
click at [210, 201] on div "Zürich Trip Private Change Dates Make a Copy Delete Trip Go Pro ⚡️ Give Feedbac…" at bounding box center [280, 148] width 560 height 296
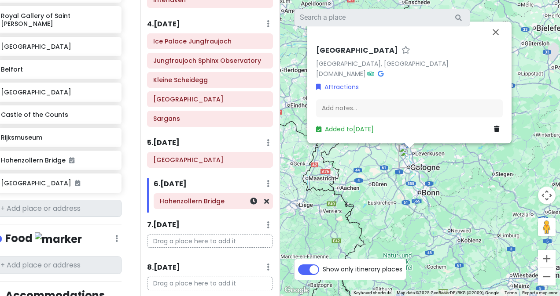
scroll to position [701, 13]
click at [66, 200] on input "text" at bounding box center [58, 209] width 127 height 18
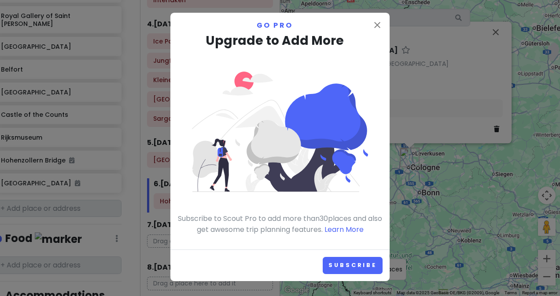
click at [91, 111] on div "close Go Pro Upgrade to Add More Subscribe to Scout Pro to add more than 30 pla…" at bounding box center [280, 148] width 560 height 296
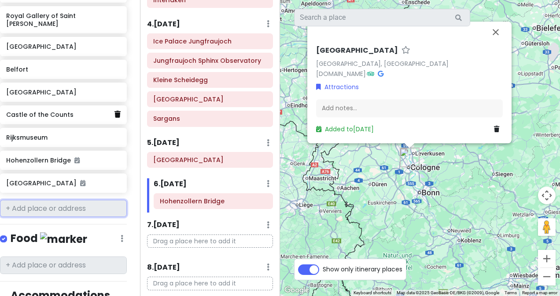
click at [114, 111] on icon at bounding box center [117, 114] width 6 height 7
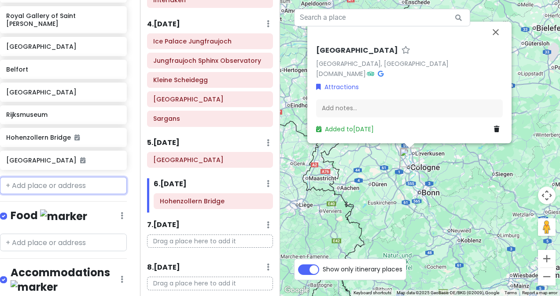
scroll to position [678, 7]
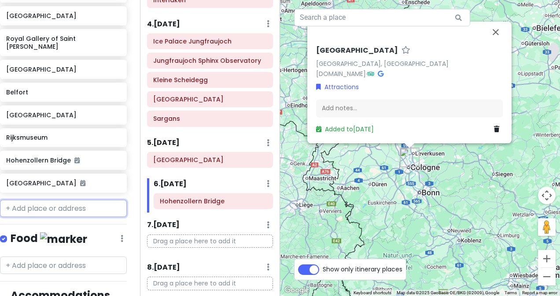
click at [59, 200] on input "text" at bounding box center [63, 209] width 127 height 18
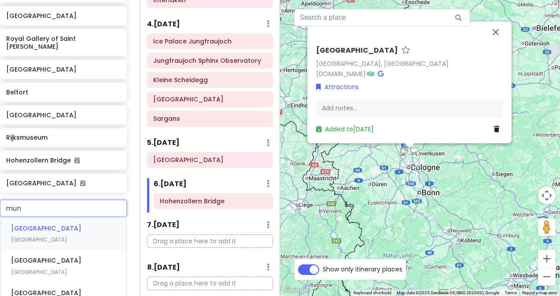
type input "muni"
click at [59, 236] on span "[GEOGRAPHIC_DATA]" at bounding box center [39, 239] width 56 height 7
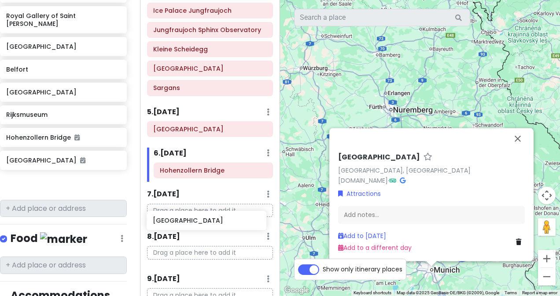
scroll to position [219, 0]
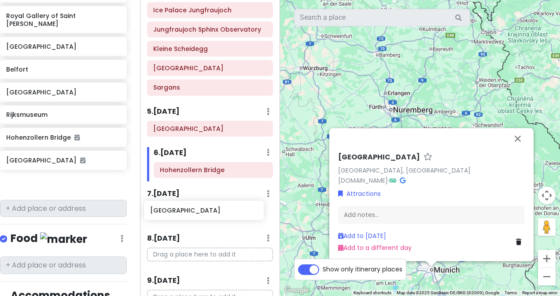
drag, startPoint x: 48, startPoint y: 165, endPoint x: 192, endPoint y: 209, distance: 150.2
click at [192, 209] on div "Zürich Trip Private Change Dates Make a Copy Delete Trip Go Pro ⚡️ Give Feedbac…" at bounding box center [280, 148] width 560 height 296
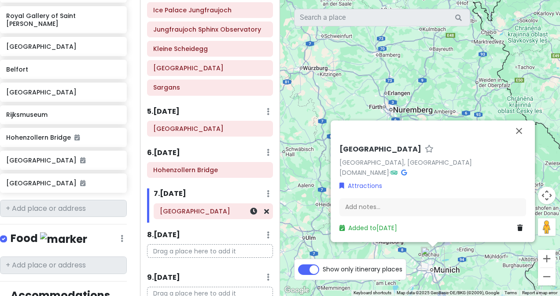
scroll to position [678, 7]
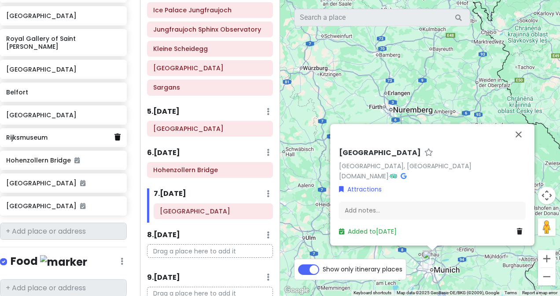
click at [114, 132] on link at bounding box center [117, 137] width 6 height 11
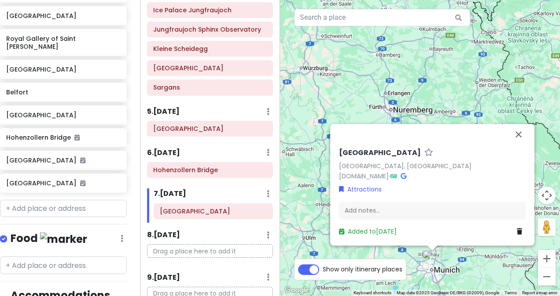
scroll to position [655, 7]
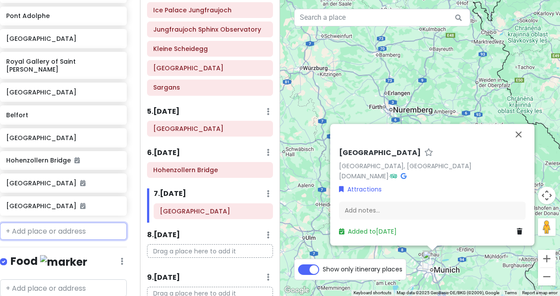
click at [62, 223] on input "text" at bounding box center [63, 232] width 127 height 18
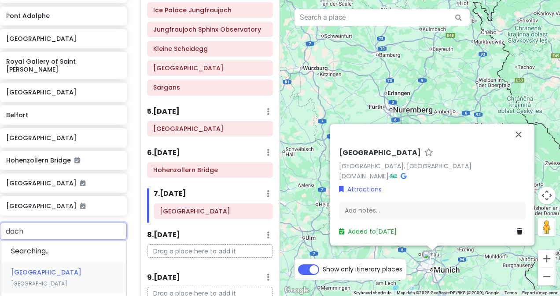
type input "dacha"
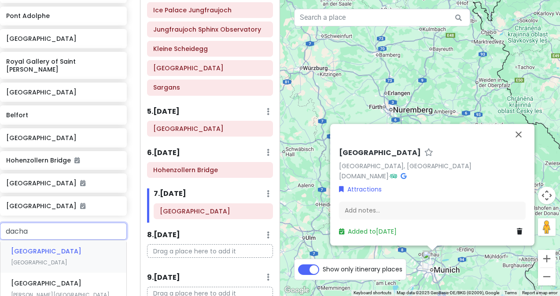
click at [63, 241] on div "Dachau [GEOGRAPHIC_DATA]" at bounding box center [63, 257] width 126 height 33
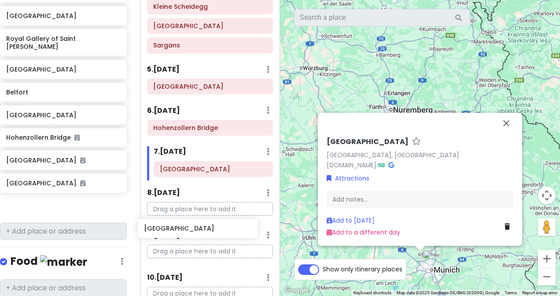
scroll to position [263, 0]
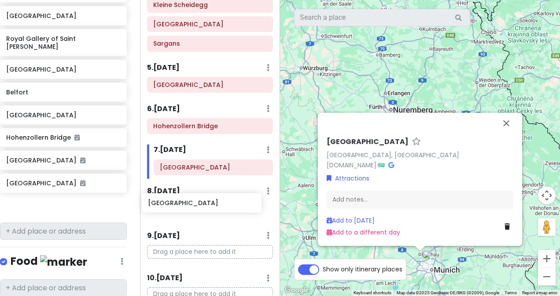
drag, startPoint x: 44, startPoint y: 190, endPoint x: 187, endPoint y: 206, distance: 143.5
click at [187, 206] on div "Zürich Trip Private Change Dates Make a Copy Delete Trip Go Pro ⚡️ Give Feedbac…" at bounding box center [280, 148] width 560 height 296
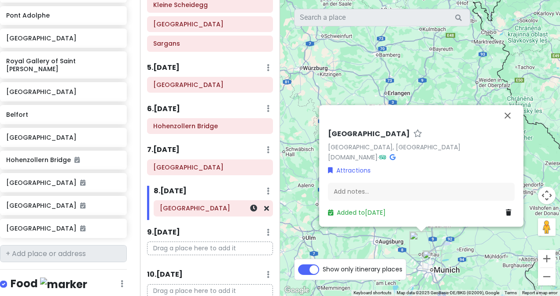
scroll to position [655, 7]
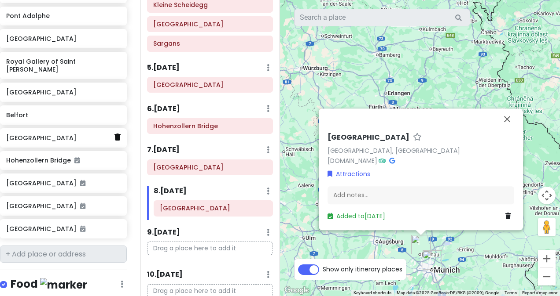
click at [114, 134] on icon at bounding box center [117, 137] width 6 height 7
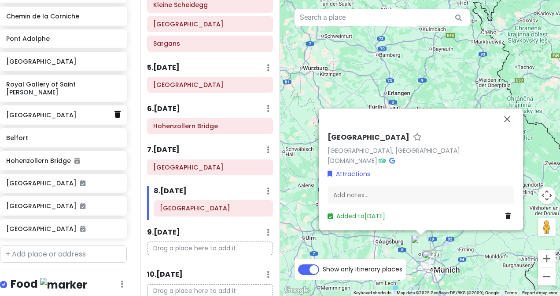
click at [114, 111] on icon at bounding box center [117, 114] width 6 height 7
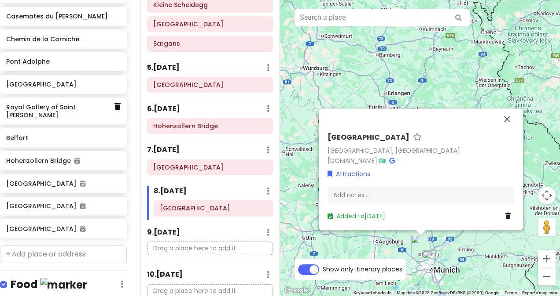
click at [114, 103] on icon at bounding box center [117, 106] width 6 height 7
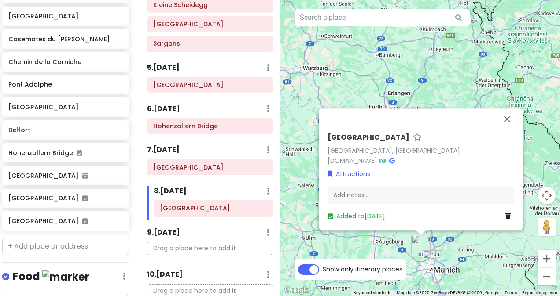
scroll to position [587, 0]
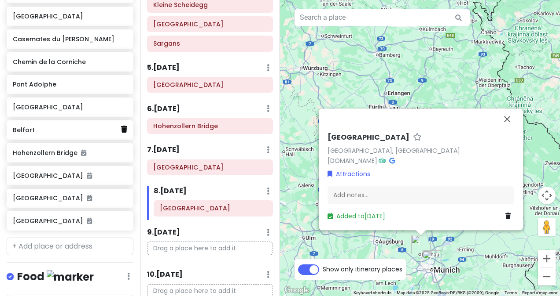
click at [121, 126] on icon at bounding box center [124, 129] width 6 height 7
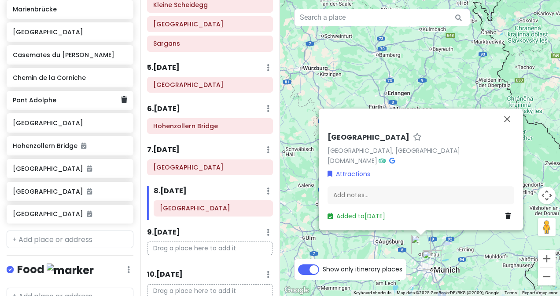
scroll to position [572, 0]
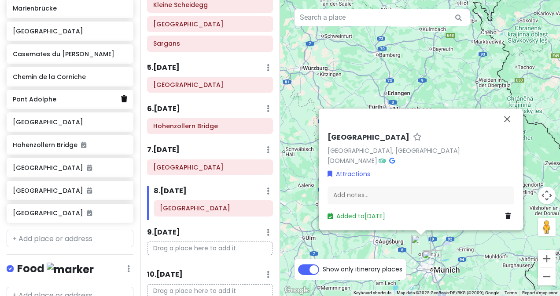
click at [121, 95] on icon at bounding box center [124, 98] width 6 height 7
click at [116, 96] on div "Chemin de la Corniche" at bounding box center [70, 99] width 114 height 12
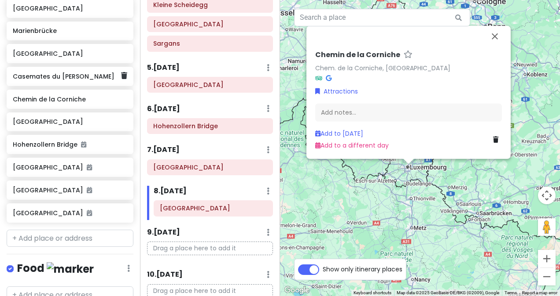
click at [103, 73] on h6 "Casemates du [PERSON_NAME]" at bounding box center [67, 77] width 108 height 8
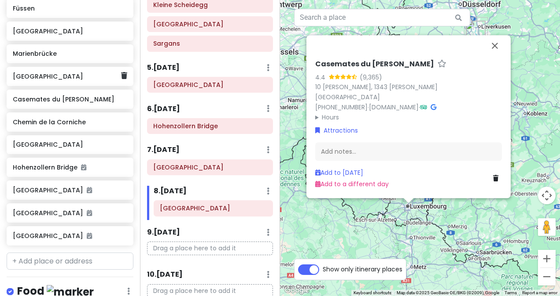
scroll to position [509, 0]
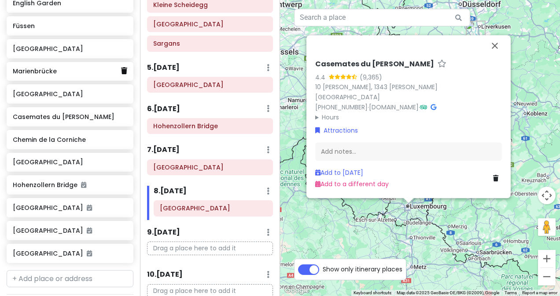
click at [121, 67] on icon at bounding box center [124, 70] width 6 height 7
click at [121, 44] on icon at bounding box center [124, 47] width 6 height 7
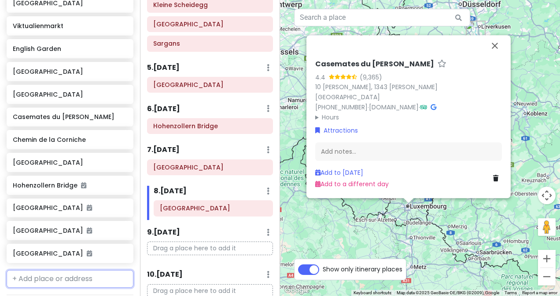
click at [77, 275] on input "text" at bounding box center [70, 280] width 127 height 18
type input "[PERSON_NAME]"
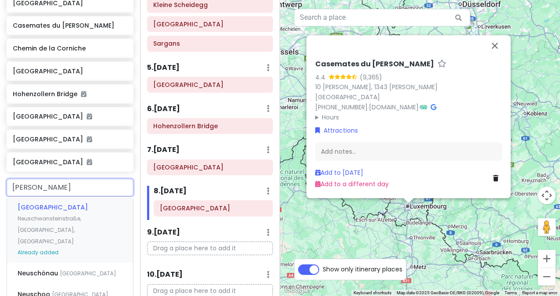
scroll to position [555, 0]
click at [83, 221] on div "[GEOGRAPHIC_DATA], [GEOGRAPHIC_DATA], [GEOGRAPHIC_DATA] Already added" at bounding box center [70, 230] width 126 height 66
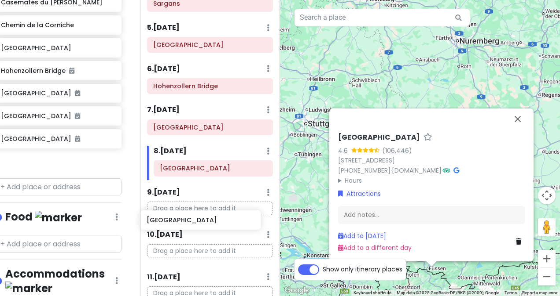
scroll to position [304, 0]
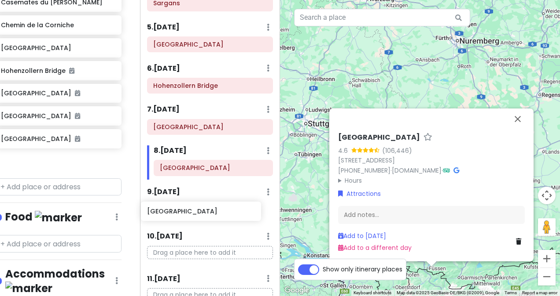
drag, startPoint x: 73, startPoint y: 162, endPoint x: 207, endPoint y: 219, distance: 145.8
click at [207, 219] on div "Zürich Trip Private Change Dates Make a Copy Delete Trip Go Pro ⚡️ Give Feedbac…" at bounding box center [280, 148] width 560 height 296
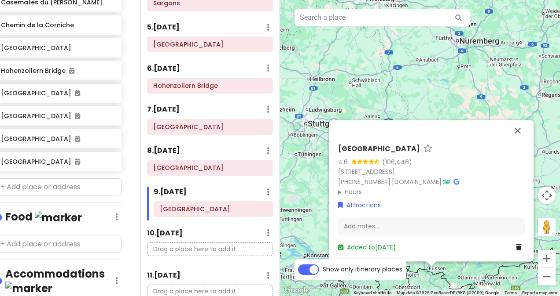
scroll to position [555, 13]
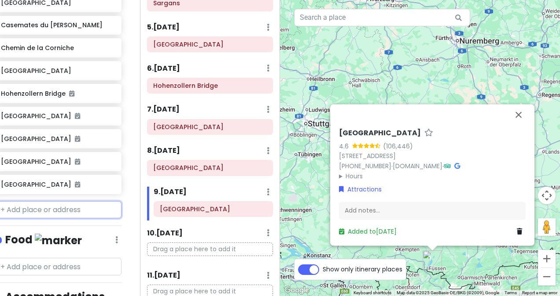
click at [44, 201] on input "text" at bounding box center [58, 210] width 127 height 18
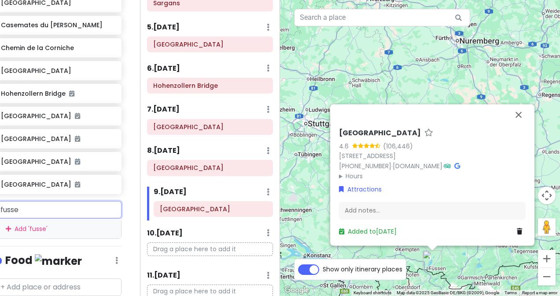
type input "fussen"
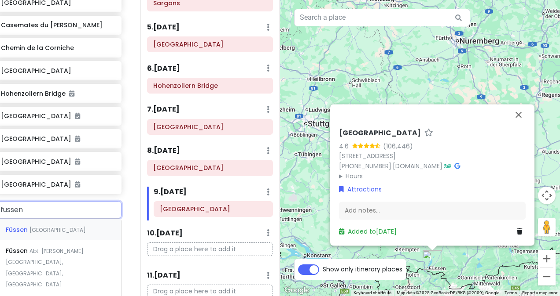
click at [48, 229] on div "Füssen [GEOGRAPHIC_DATA]" at bounding box center [58, 229] width 126 height 21
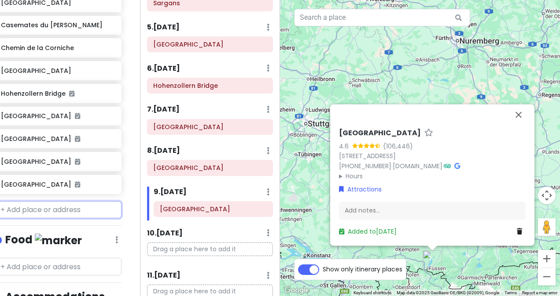
scroll to position [578, 13]
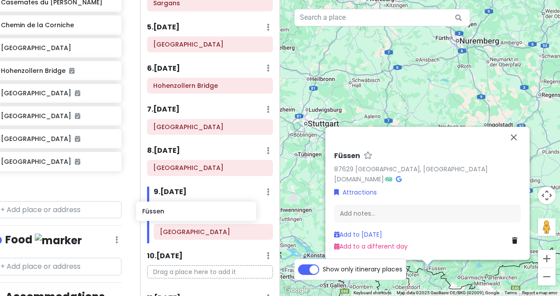
drag, startPoint x: 48, startPoint y: 179, endPoint x: 195, endPoint y: 215, distance: 150.9
click at [195, 215] on div "Zürich Trip Private Change Dates Make a Copy Delete Trip Go Pro ⚡️ Give Feedbac…" at bounding box center [280, 148] width 560 height 296
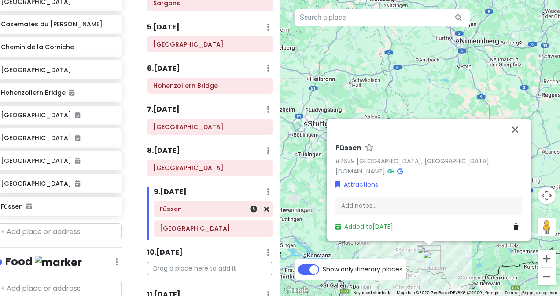
scroll to position [555, 13]
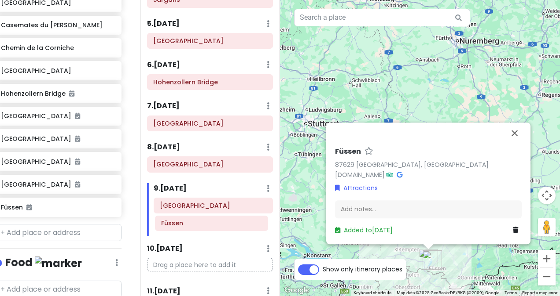
drag, startPoint x: 195, startPoint y: 214, endPoint x: 197, endPoint y: 230, distance: 16.4
click at [197, 230] on div "Füssen [GEOGRAPHIC_DATA]" at bounding box center [213, 217] width 132 height 39
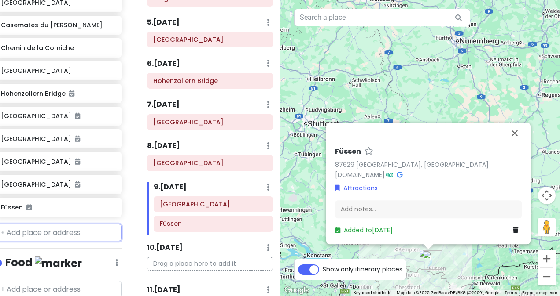
click at [70, 224] on input "text" at bounding box center [58, 233] width 127 height 18
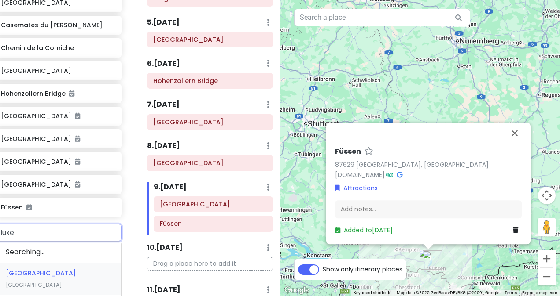
type input "[PERSON_NAME]"
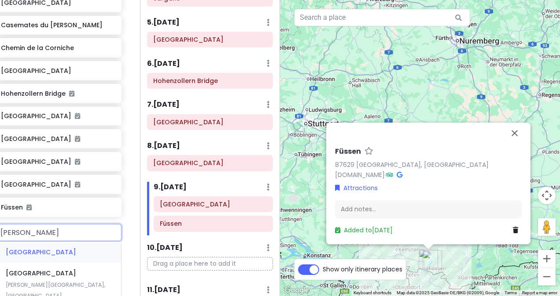
click at [72, 242] on div "[GEOGRAPHIC_DATA]" at bounding box center [58, 252] width 126 height 21
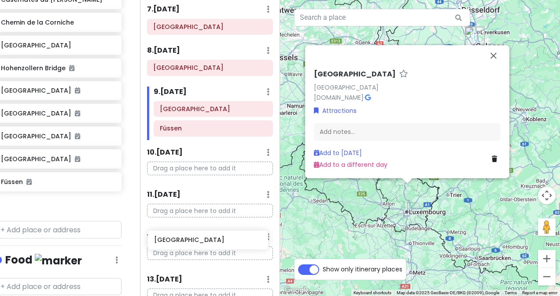
scroll to position [404, 0]
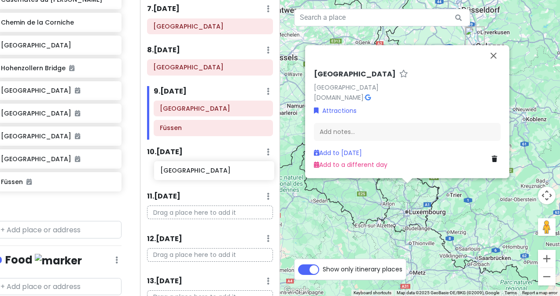
drag, startPoint x: 49, startPoint y: 197, endPoint x: 209, endPoint y: 168, distance: 162.2
click at [209, 168] on div "Zürich Trip Private Change Dates Make a Copy Delete Trip Go Pro ⚡️ Give Feedbac…" at bounding box center [280, 148] width 560 height 296
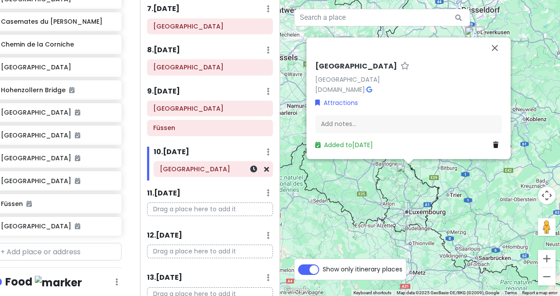
scroll to position [558, 13]
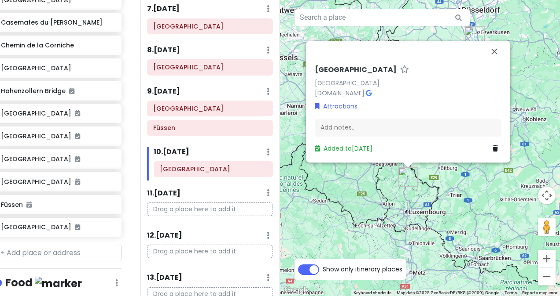
drag, startPoint x: 51, startPoint y: 235, endPoint x: 54, endPoint y: 250, distance: 15.2
click at [54, 250] on div "Zürich Trip Private Change Dates Make a Copy Delete Trip Go Pro ⚡️ Give Feedbac…" at bounding box center [70, 148] width 140 height 296
click at [54, 250] on input "text" at bounding box center [58, 253] width 127 height 18
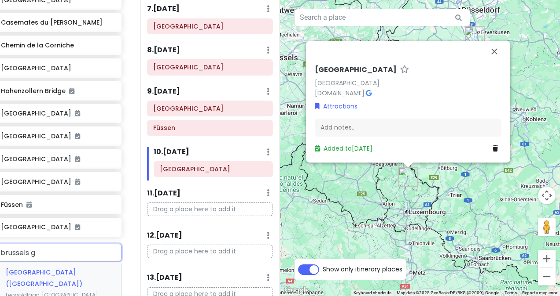
type input "brussels gr"
click at [66, 269] on div "[GEOGRAPHIC_DATA], [GEOGRAPHIC_DATA]" at bounding box center [58, 284] width 126 height 44
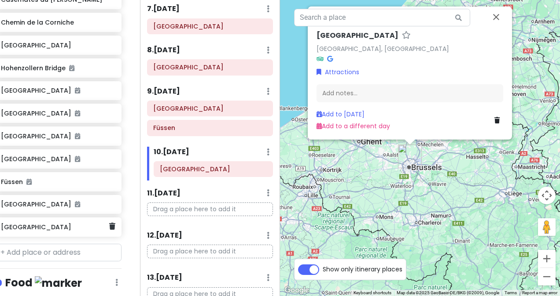
scroll to position [581, 13]
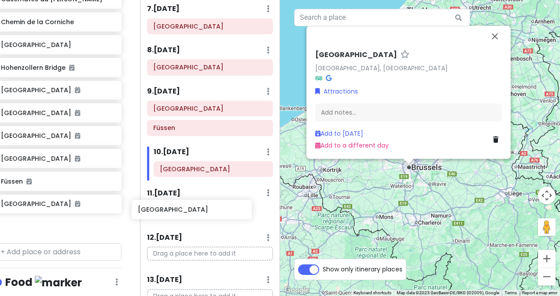
drag, startPoint x: 51, startPoint y: 224, endPoint x: 187, endPoint y: 212, distance: 136.0
click at [187, 212] on div "Zürich Trip Private Change Dates Make a Copy Delete Trip Go Pro ⚡️ Give Feedbac…" at bounding box center [280, 148] width 560 height 296
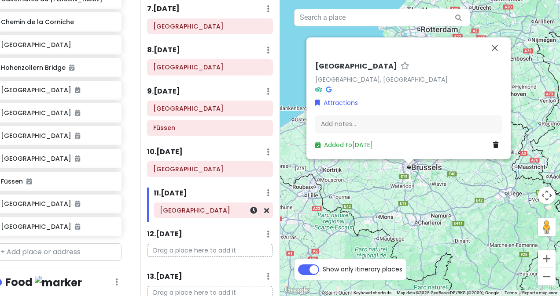
scroll to position [558, 13]
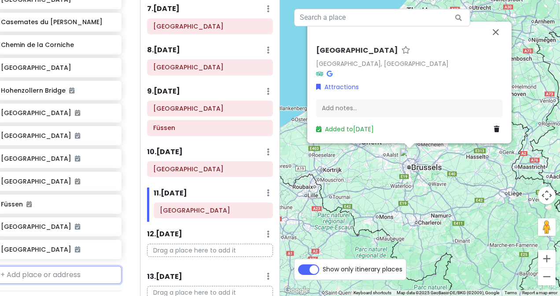
click at [58, 270] on input "text" at bounding box center [58, 276] width 127 height 18
type input "bruges"
click at [58, 289] on div "Bruges [GEOGRAPHIC_DATA]" at bounding box center [58, 295] width 126 height 21
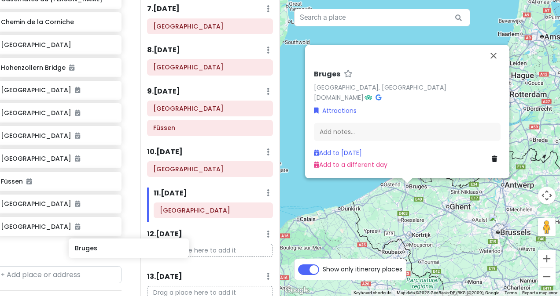
scroll to position [584, 13]
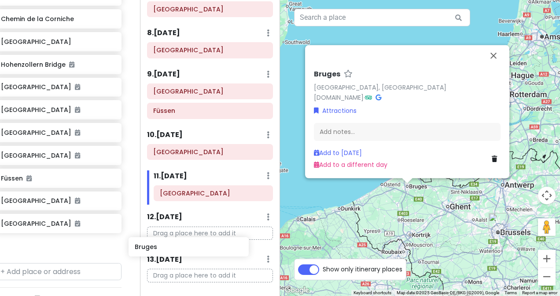
drag, startPoint x: 44, startPoint y: 245, endPoint x: 180, endPoint y: 249, distance: 136.0
click at [180, 249] on div "Zürich Trip Private Change Dates Make a Copy Delete Trip Go Pro ⚡️ Give Feedbac…" at bounding box center [280, 148] width 560 height 296
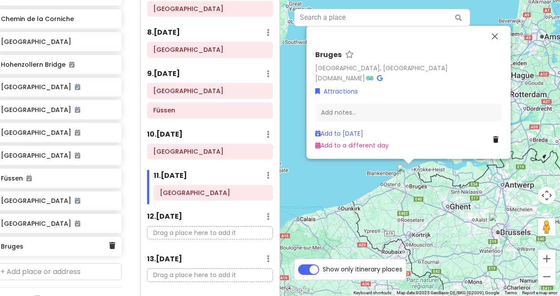
scroll to position [587, 13]
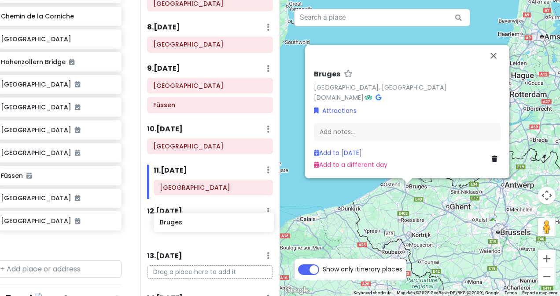
drag, startPoint x: 33, startPoint y: 239, endPoint x: 192, endPoint y: 223, distance: 160.1
click at [192, 223] on div "Zürich Trip Private Change Dates Make a Copy Delete Trip Go Pro ⚡️ Give Feedbac…" at bounding box center [280, 148] width 560 height 296
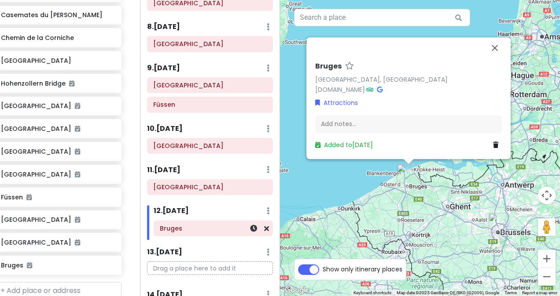
scroll to position [564, 13]
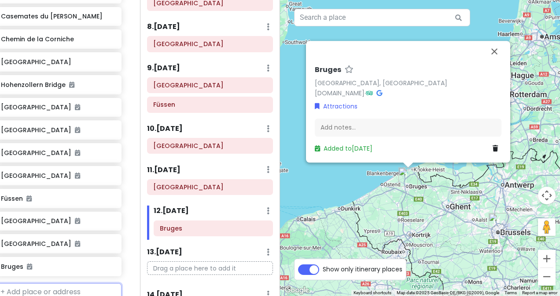
click at [42, 284] on input "text" at bounding box center [58, 293] width 127 height 18
type input "gent"
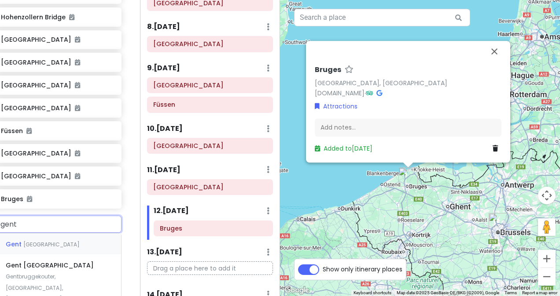
scroll to position [639, 13]
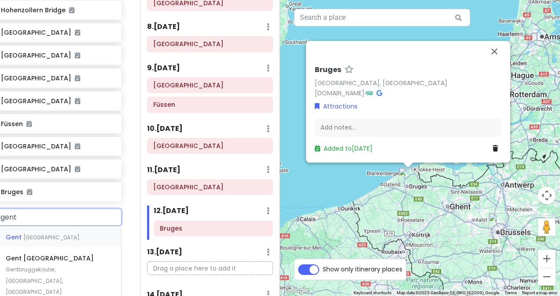
click at [35, 234] on span "[GEOGRAPHIC_DATA]" at bounding box center [51, 237] width 56 height 7
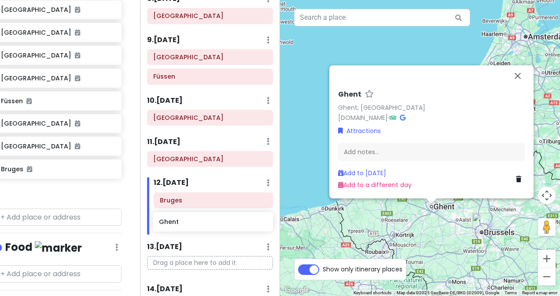
scroll to position [457, 0]
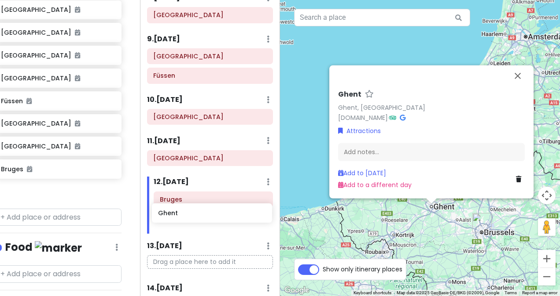
drag, startPoint x: 39, startPoint y: 185, endPoint x: 197, endPoint y: 213, distance: 160.3
click at [197, 213] on div "Zürich Trip Private Change Dates Make a Copy Delete Trip Go Pro ⚡️ Give Feedbac…" at bounding box center [280, 148] width 560 height 296
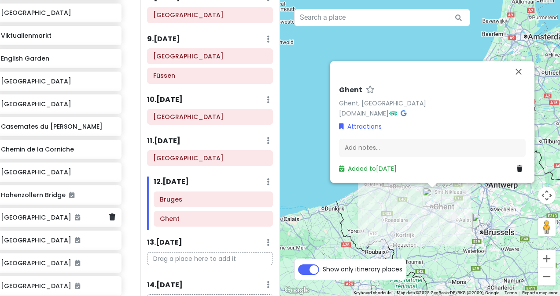
scroll to position [446, 13]
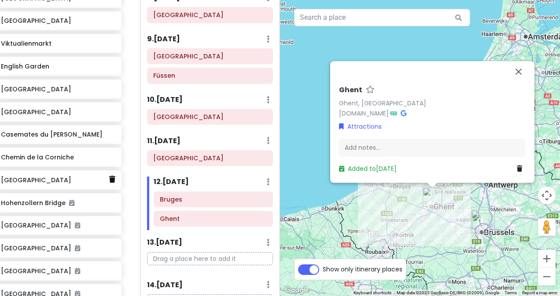
click at [109, 176] on icon at bounding box center [112, 179] width 6 height 7
click at [109, 153] on icon at bounding box center [112, 156] width 6 height 7
click at [109, 131] on icon at bounding box center [112, 134] width 6 height 7
click at [109, 108] on icon at bounding box center [112, 111] width 6 height 7
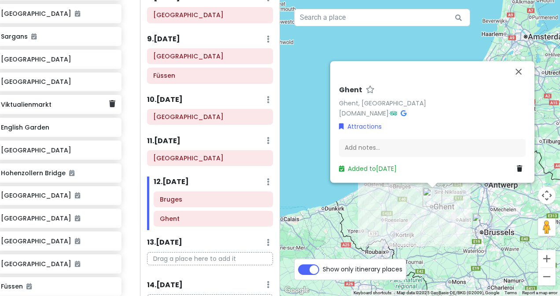
scroll to position [348, 13]
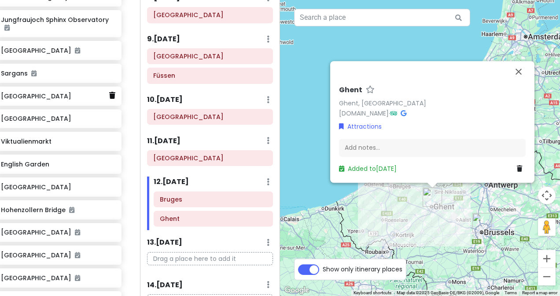
click at [109, 90] on link at bounding box center [112, 95] width 6 height 11
click at [109, 115] on icon at bounding box center [112, 118] width 6 height 7
click at [109, 137] on icon at bounding box center [112, 140] width 6 height 7
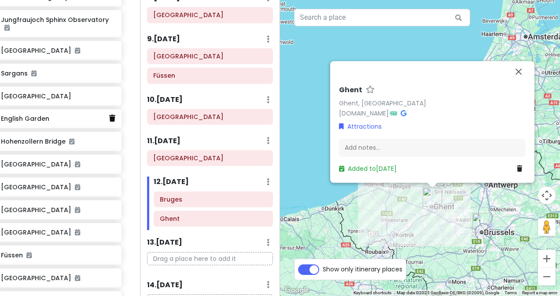
click at [109, 115] on icon at bounding box center [112, 118] width 6 height 7
click at [61, 92] on h6 "[GEOGRAPHIC_DATA]" at bounding box center [55, 96] width 108 height 8
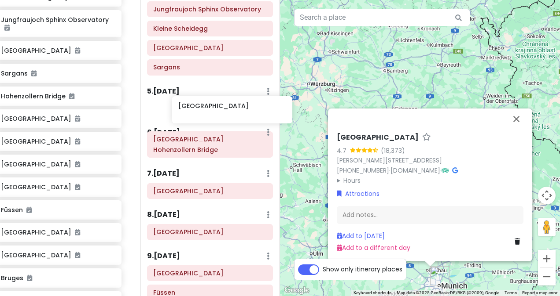
scroll to position [239, 0]
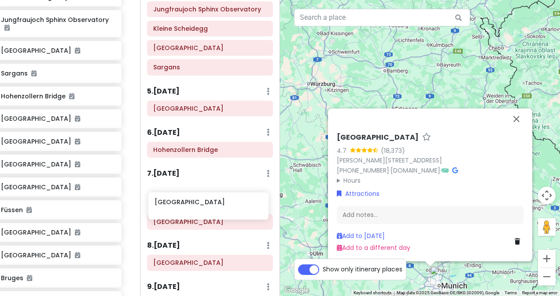
drag, startPoint x: 41, startPoint y: 88, endPoint x: 196, endPoint y: 209, distance: 196.1
click at [196, 209] on div "Zürich Trip Private Change Dates Make a Copy Delete Trip Go Pro ⚡️ Give Feedbac…" at bounding box center [280, 148] width 560 height 296
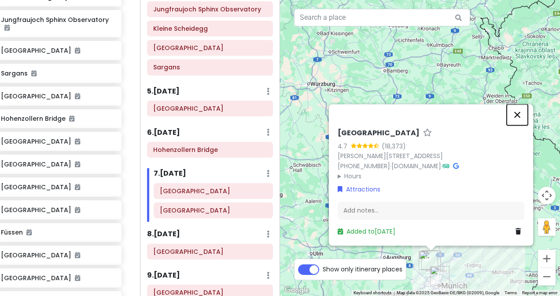
click at [516, 113] on button "Close" at bounding box center [516, 114] width 21 height 21
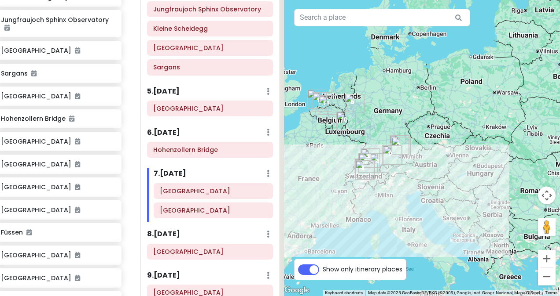
drag, startPoint x: 335, startPoint y: 118, endPoint x: 380, endPoint y: 126, distance: 45.9
click at [380, 126] on div at bounding box center [420, 148] width 280 height 296
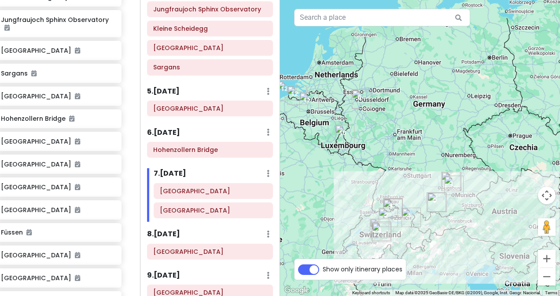
click at [300, 276] on div "Show only itinerary places" at bounding box center [350, 270] width 112 height 22
click at [322, 271] on label "Show only itinerary places" at bounding box center [362, 268] width 80 height 11
click at [322, 268] on input "Show only itinerary places" at bounding box center [325, 266] width 6 height 6
click at [322, 271] on label "Show only itinerary places" at bounding box center [362, 268] width 80 height 11
click at [322, 268] on input "Show only itinerary places" at bounding box center [325, 266] width 6 height 6
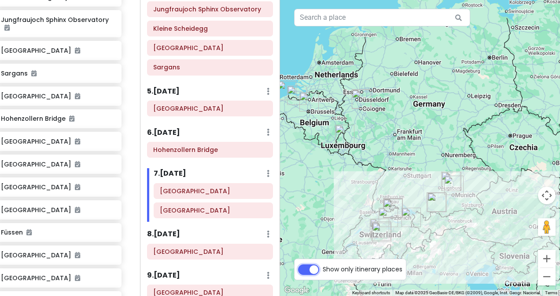
checkbox input "true"
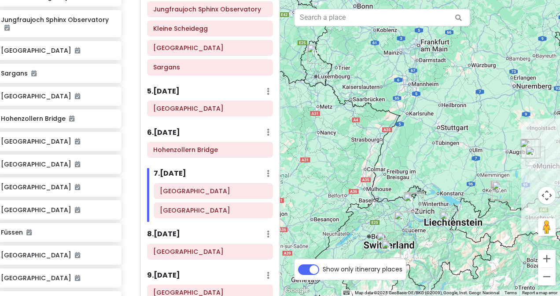
drag, startPoint x: 373, startPoint y: 227, endPoint x: 363, endPoint y: 214, distance: 15.9
click at [363, 214] on div at bounding box center [420, 148] width 280 height 296
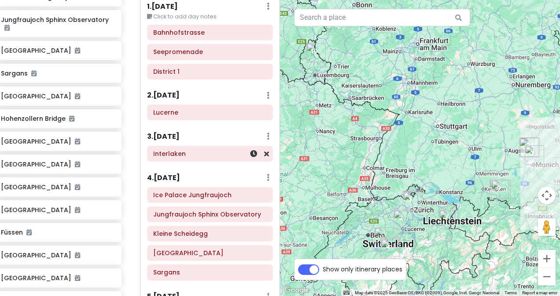
scroll to position [7, 0]
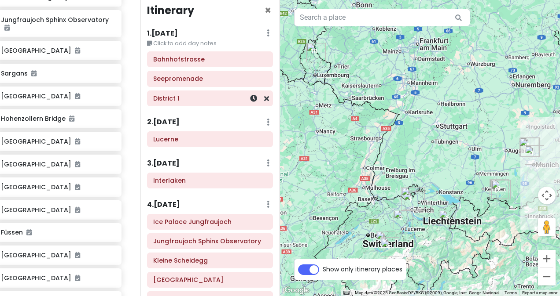
click at [214, 92] on div "District 1" at bounding box center [209, 98] width 113 height 12
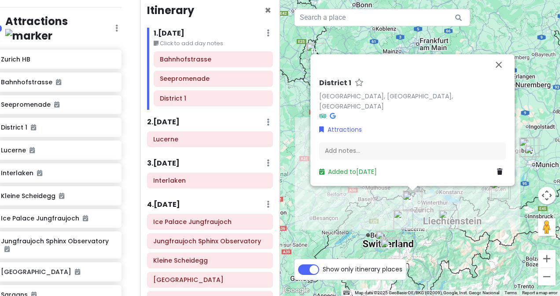
scroll to position [0, 13]
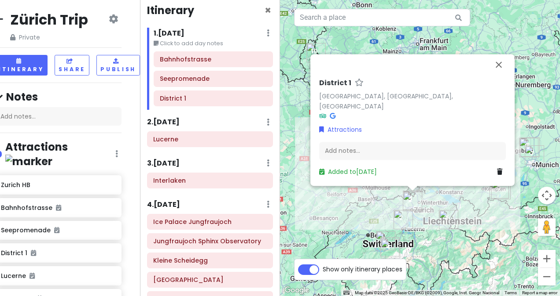
click at [198, 130] on div "2 . [DATE] Add Day Notes Delete Day" at bounding box center [210, 124] width 126 height 15
click at [198, 139] on h6 "Lucerne" at bounding box center [209, 139] width 113 height 8
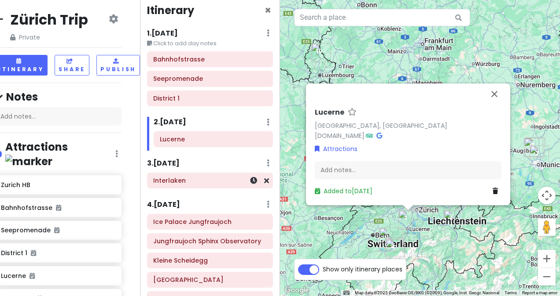
click at [208, 182] on h6 "Interlaken" at bounding box center [209, 181] width 113 height 8
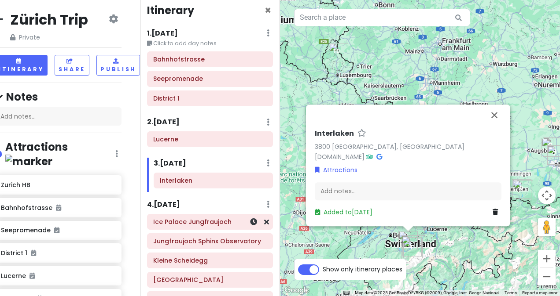
click at [215, 222] on h6 "Ice Palace Jungfraujoch" at bounding box center [209, 222] width 113 height 8
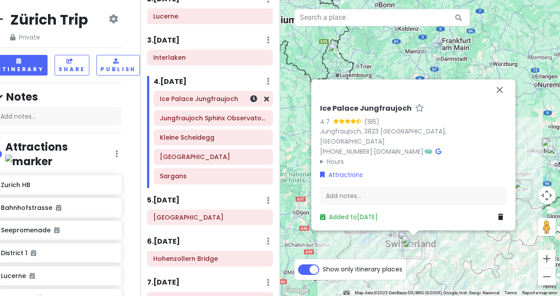
scroll to position [132, 0]
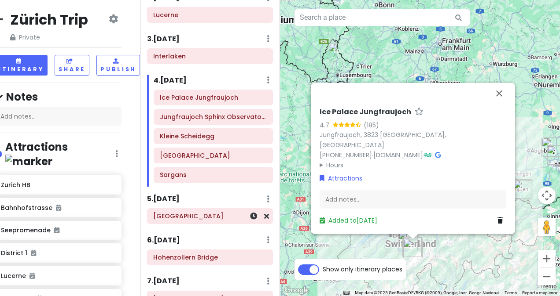
click at [212, 212] on h6 "[GEOGRAPHIC_DATA]" at bounding box center [209, 216] width 113 height 8
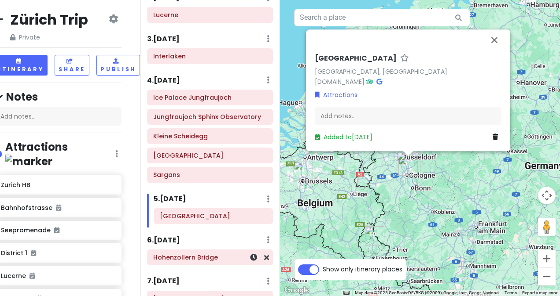
click at [210, 252] on div "Hohenzollern Bridge" at bounding box center [209, 258] width 113 height 12
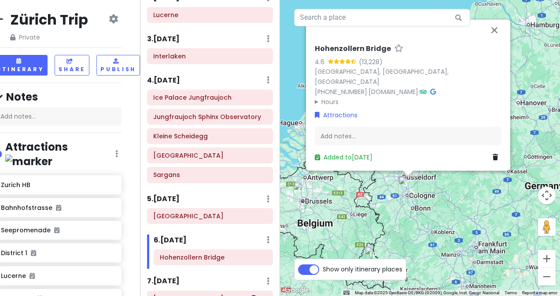
click at [205, 293] on div "[GEOGRAPHIC_DATA]" at bounding box center [209, 299] width 113 height 12
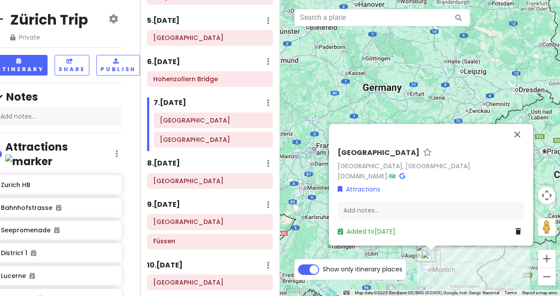
scroll to position [310, 0]
click at [194, 178] on h6 "[GEOGRAPHIC_DATA]" at bounding box center [209, 182] width 113 height 8
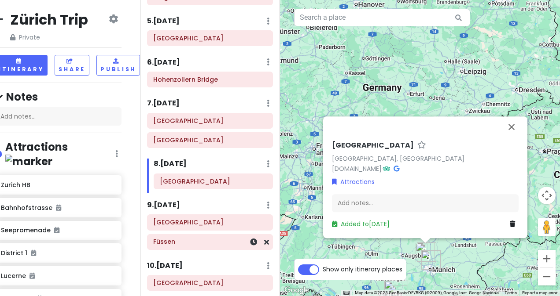
click at [200, 235] on div "Füssen" at bounding box center [209, 242] width 125 height 15
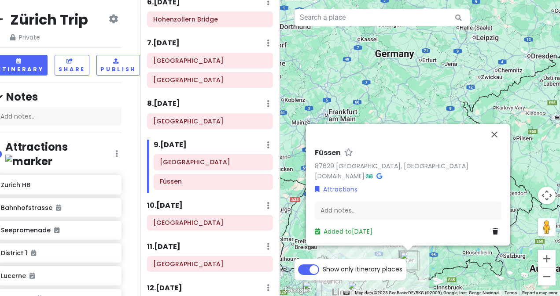
scroll to position [370, 0]
click at [209, 219] on h6 "[GEOGRAPHIC_DATA]" at bounding box center [209, 223] width 113 height 8
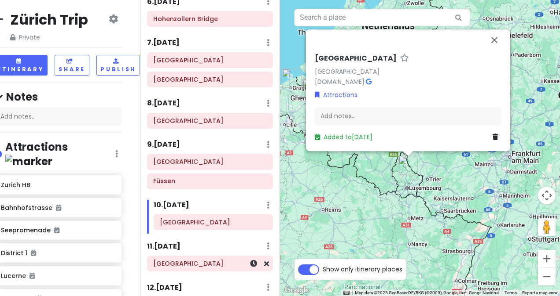
click at [209, 260] on h6 "[GEOGRAPHIC_DATA]" at bounding box center [209, 264] width 113 height 8
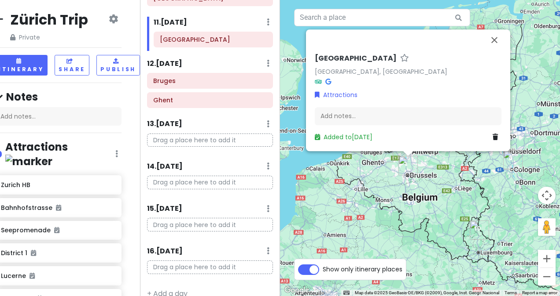
scroll to position [601, 0]
